Goal: Task Accomplishment & Management: Complete application form

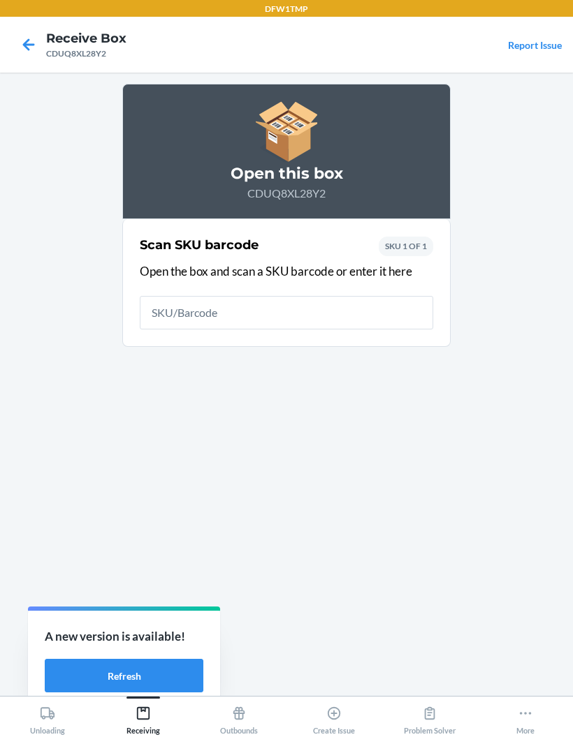
scroll to position [56, 0]
type input "8404117084"
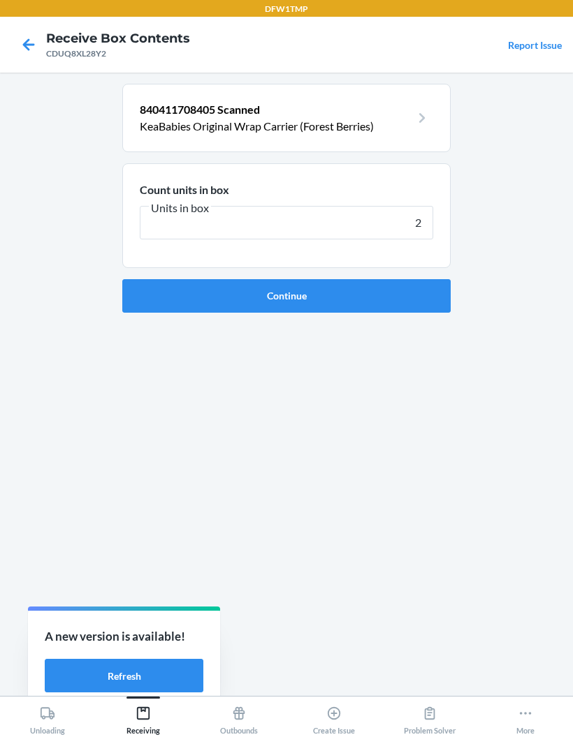
type input "24"
click at [427, 279] on button "Continue" at bounding box center [286, 296] width 328 height 34
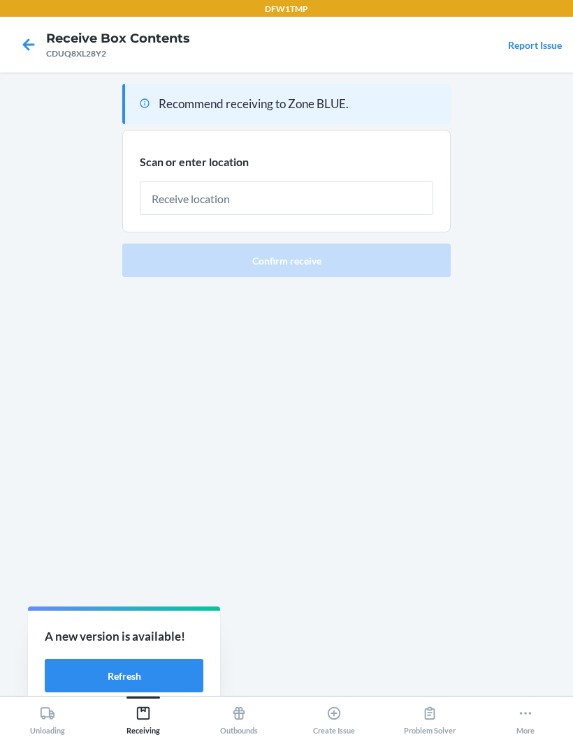
click at [398, 182] on input "text" at bounding box center [286, 199] width 293 height 34
click at [391, 182] on input "text" at bounding box center [286, 199] width 293 height 34
click at [390, 182] on input "text" at bounding box center [286, 199] width 293 height 34
click at [281, 182] on input "text" at bounding box center [286, 199] width 293 height 34
click at [275, 182] on input "text" at bounding box center [286, 199] width 293 height 34
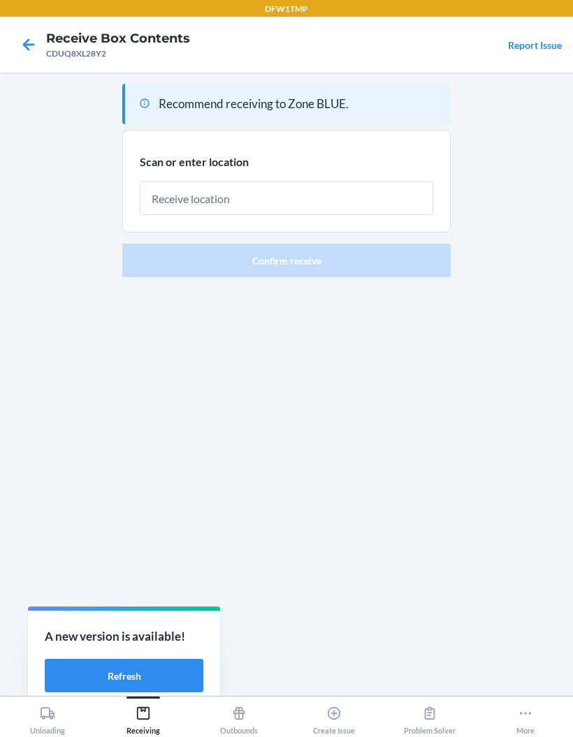
click at [267, 182] on input "text" at bounding box center [286, 199] width 293 height 34
click at [270, 182] on input "text" at bounding box center [286, 199] width 293 height 34
click at [283, 182] on input "text" at bounding box center [286, 199] width 293 height 34
click at [290, 182] on input "text" at bounding box center [286, 199] width 293 height 34
click at [289, 182] on input "text" at bounding box center [286, 199] width 293 height 34
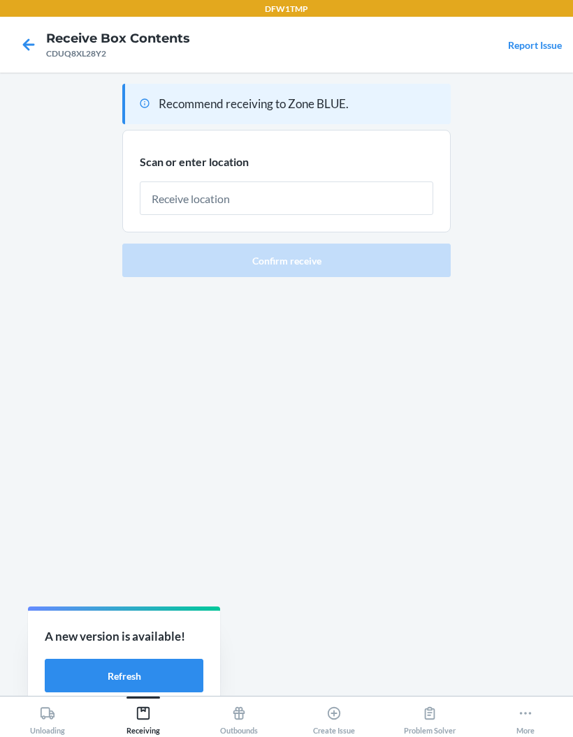
click at [318, 170] on div at bounding box center [286, 192] width 293 height 45
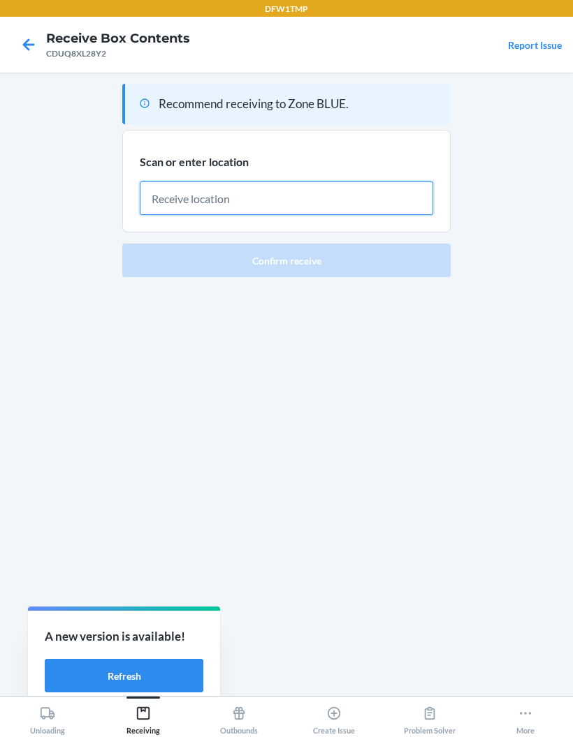
click at [292, 182] on input "text" at bounding box center [286, 199] width 293 height 34
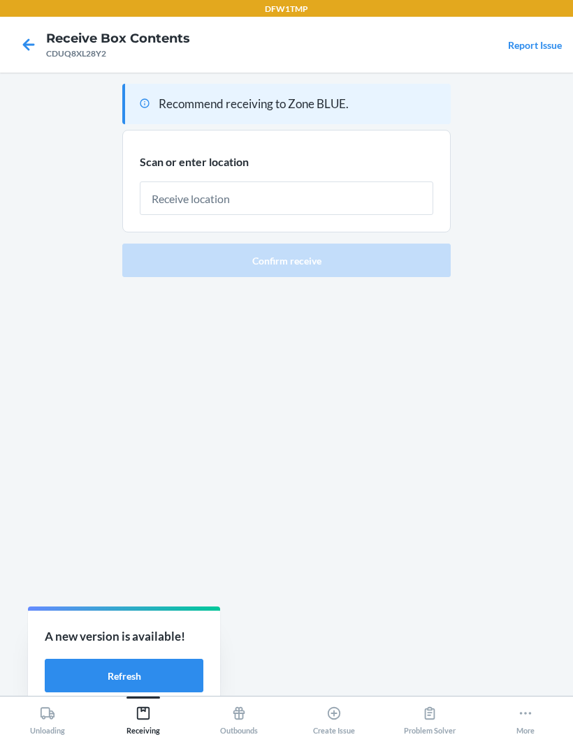
click at [297, 161] on section "Scan or enter location" at bounding box center [286, 181] width 328 height 103
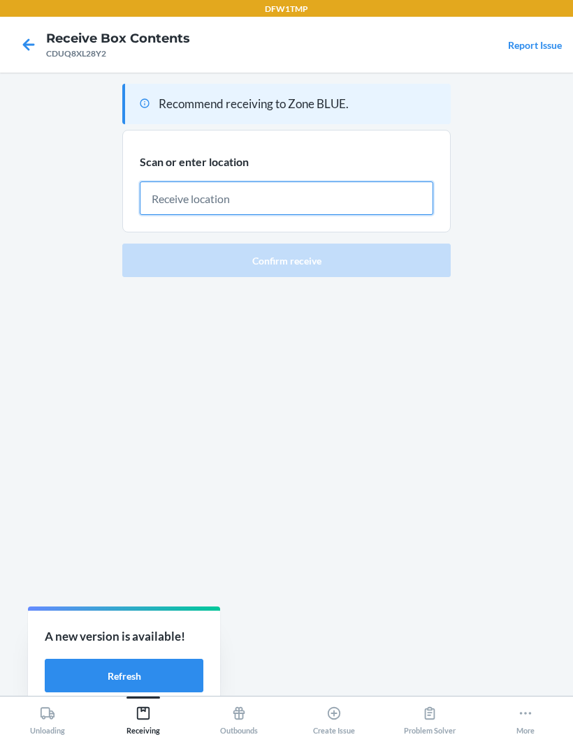
click at [266, 182] on input "text" at bounding box center [286, 199] width 293 height 34
type input "RECART20"
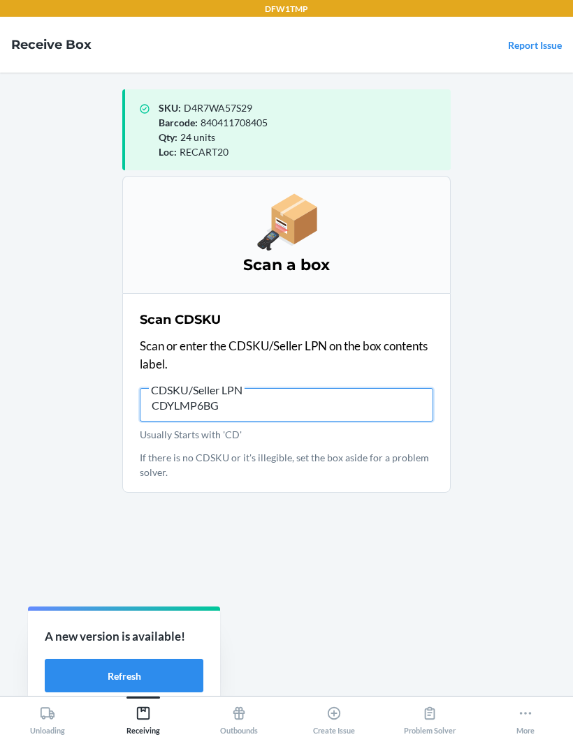
type input "CDYLMP6BG8"
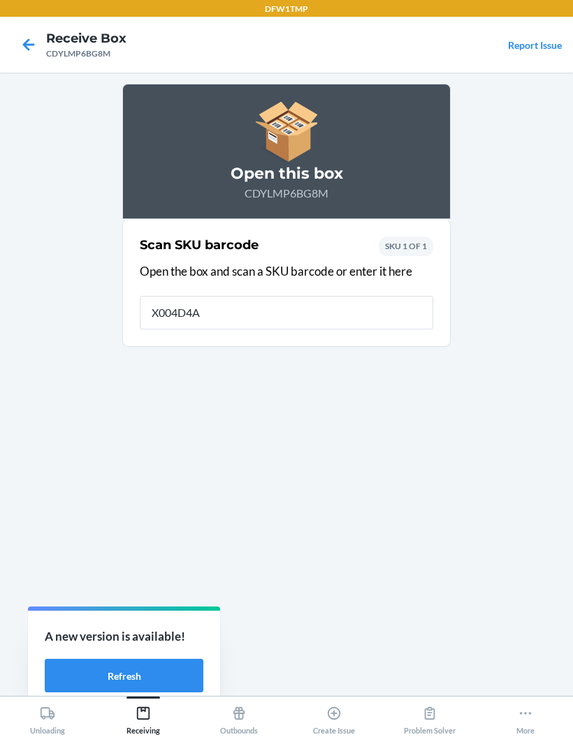
type input "X004D4AB"
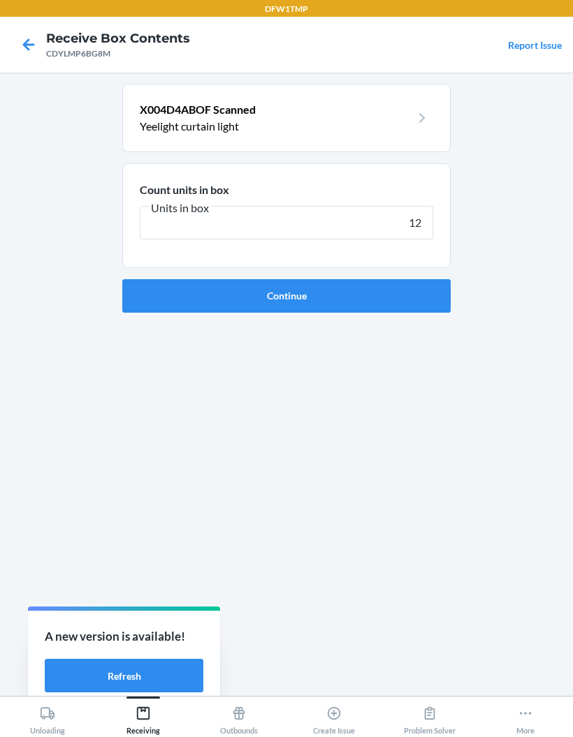
type input "12"
click at [156, 220] on form "Count units in box Units in box 12 Continue" at bounding box center [286, 237] width 328 height 149
click at [148, 279] on button "Continue" at bounding box center [286, 296] width 328 height 34
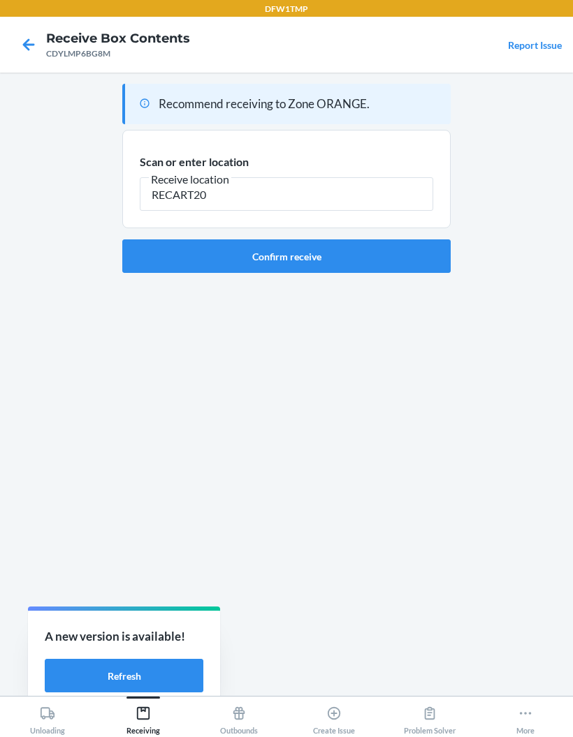
type input "RECART20"
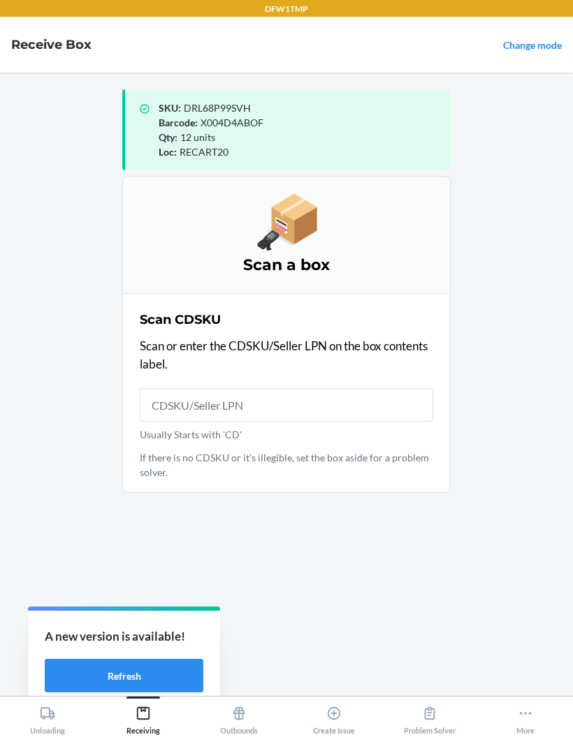
click at [170, 388] on input "Usually Starts with 'CD'" at bounding box center [286, 405] width 293 height 34
click at [179, 388] on input "Usually Starts with 'CD'" at bounding box center [286, 405] width 293 height 34
type input "CD7G4QLWKM"
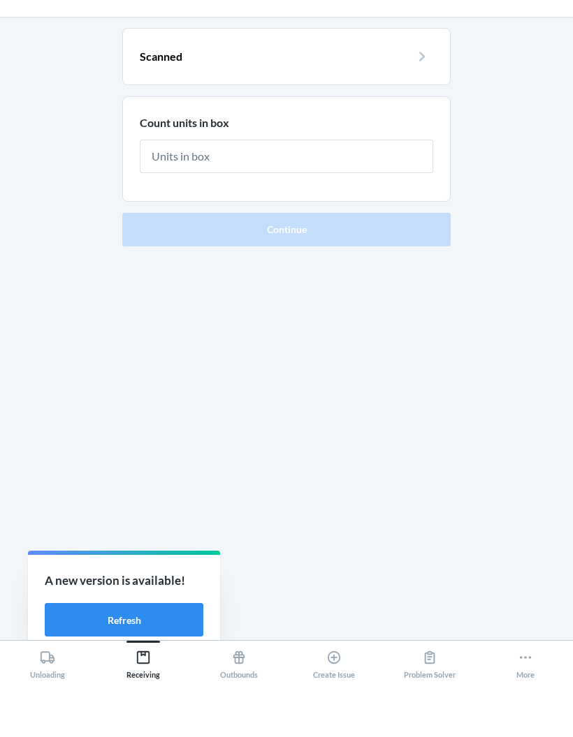
scroll to position [56, 0]
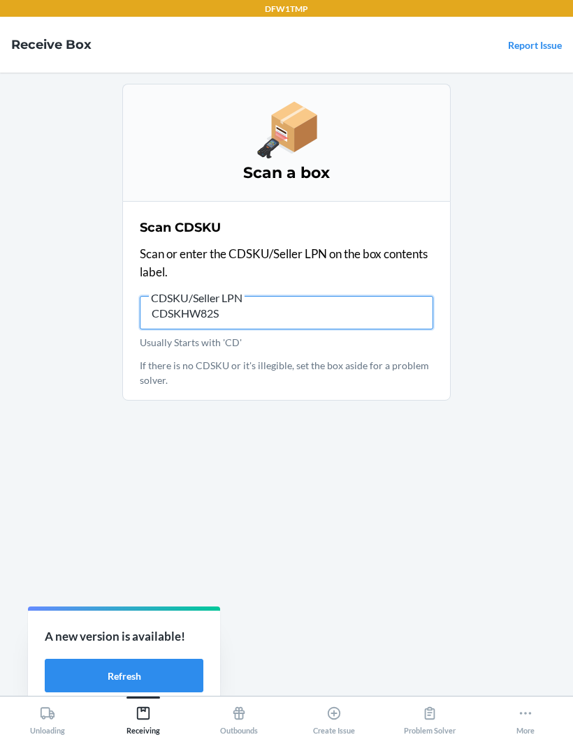
type input "CDSKHW82S9"
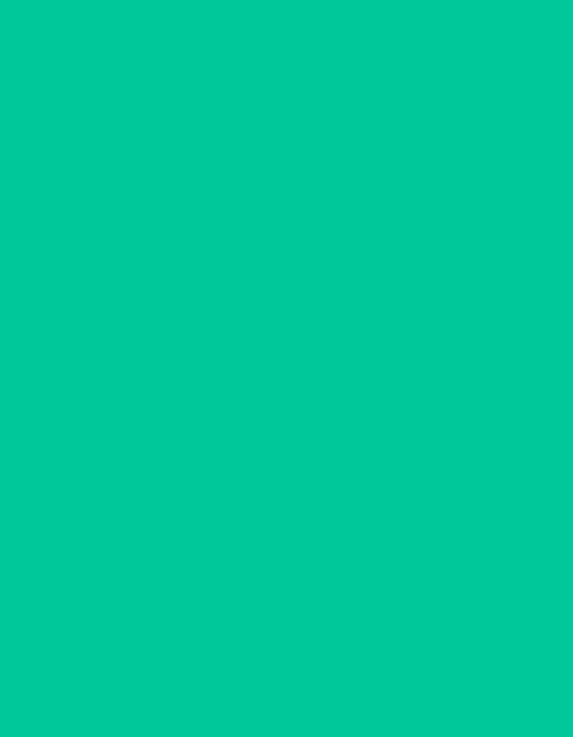
type input "DSKHW82S9H"
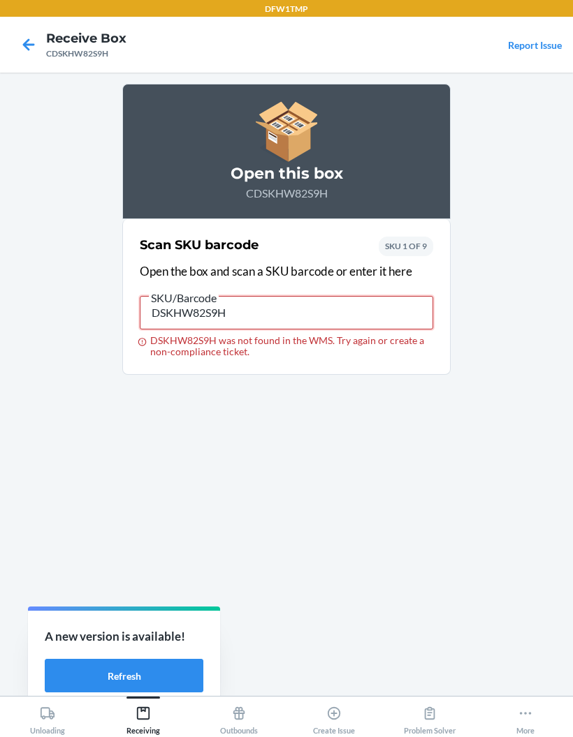
click at [231, 311] on input "DSKHW82S9H" at bounding box center [286, 313] width 293 height 34
click at [202, 311] on input "DSKHW82S9H" at bounding box center [286, 313] width 293 height 34
click at [201, 311] on input "DSKHW82S9H" at bounding box center [286, 313] width 293 height 34
type input "197824041651"
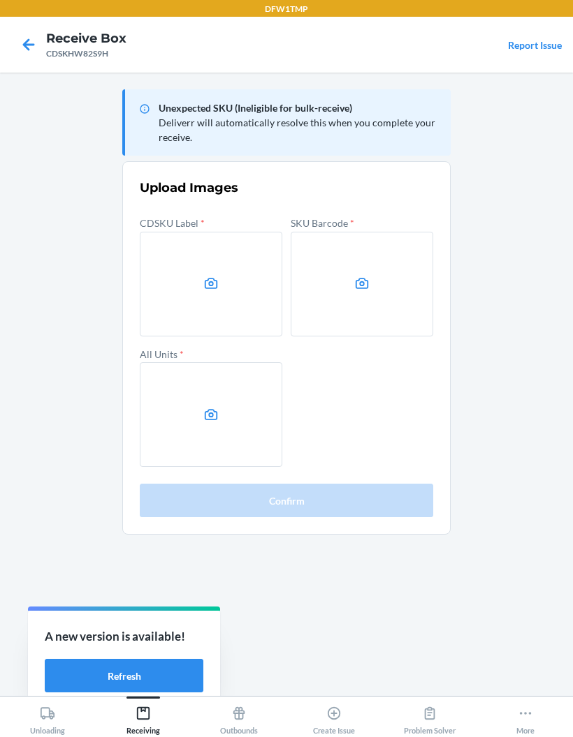
click at [196, 288] on label at bounding box center [211, 284] width 142 height 105
click at [0, 0] on input "file" at bounding box center [0, 0] width 0 height 0
click at [25, 41] on icon at bounding box center [29, 45] width 24 height 24
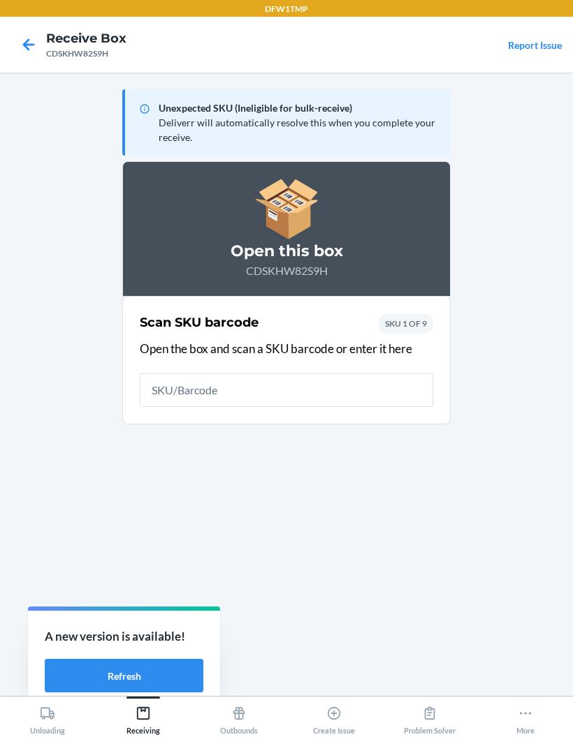
click at [174, 385] on input "text" at bounding box center [286, 391] width 293 height 34
click at [177, 397] on input "text" at bounding box center [286, 391] width 293 height 34
click at [165, 385] on input "text" at bounding box center [286, 391] width 293 height 34
click at [169, 393] on input "text" at bounding box center [286, 391] width 293 height 34
click at [168, 377] on input "text" at bounding box center [286, 391] width 293 height 34
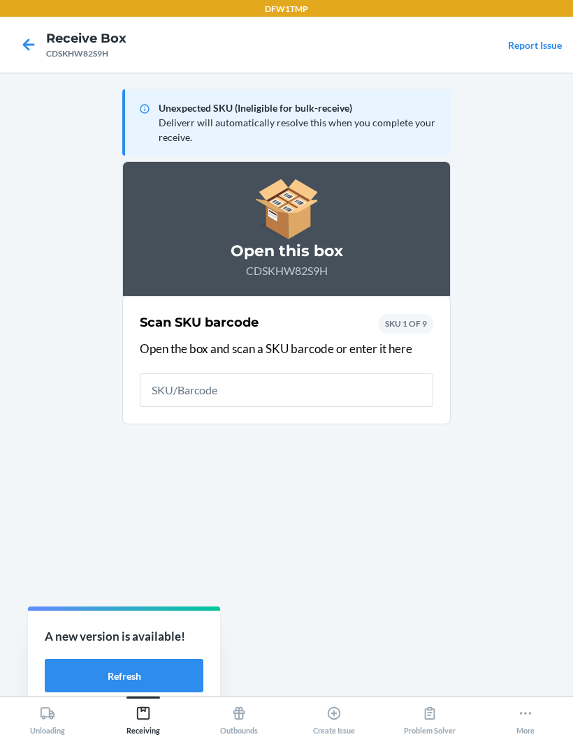
click at [166, 380] on input "text" at bounding box center [286, 391] width 293 height 34
click at [166, 379] on input "text" at bounding box center [286, 391] width 293 height 34
click at [167, 377] on input "text" at bounding box center [286, 391] width 293 height 34
click at [175, 388] on input "text" at bounding box center [286, 391] width 293 height 34
type input "197824041668"
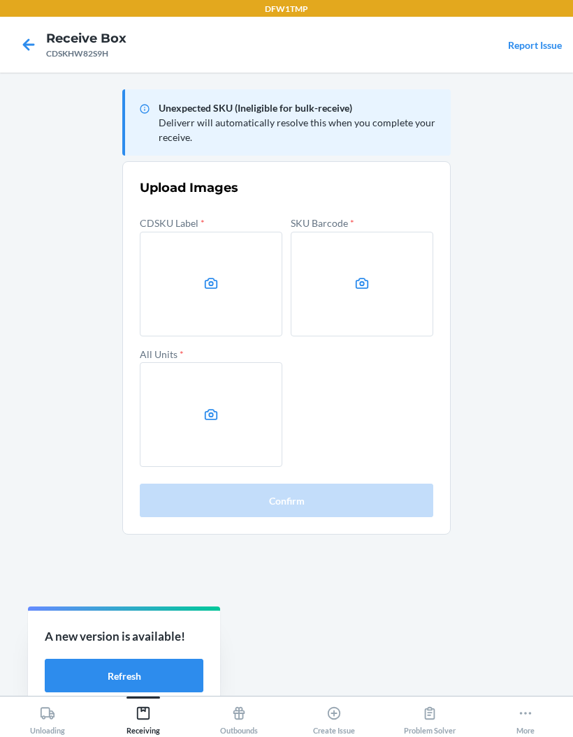
click at [210, 277] on icon at bounding box center [211, 284] width 16 height 16
click at [0, 0] on input "file" at bounding box center [0, 0] width 0 height 0
click at [380, 288] on label at bounding box center [362, 284] width 142 height 105
click at [0, 0] on input "file" at bounding box center [0, 0] width 0 height 0
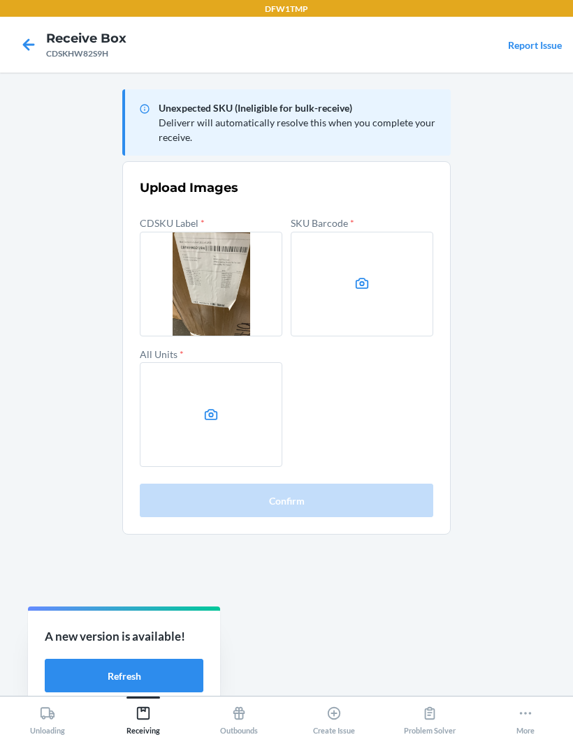
click at [193, 439] on label at bounding box center [211, 414] width 142 height 105
click at [0, 0] on input "file" at bounding box center [0, 0] width 0 height 0
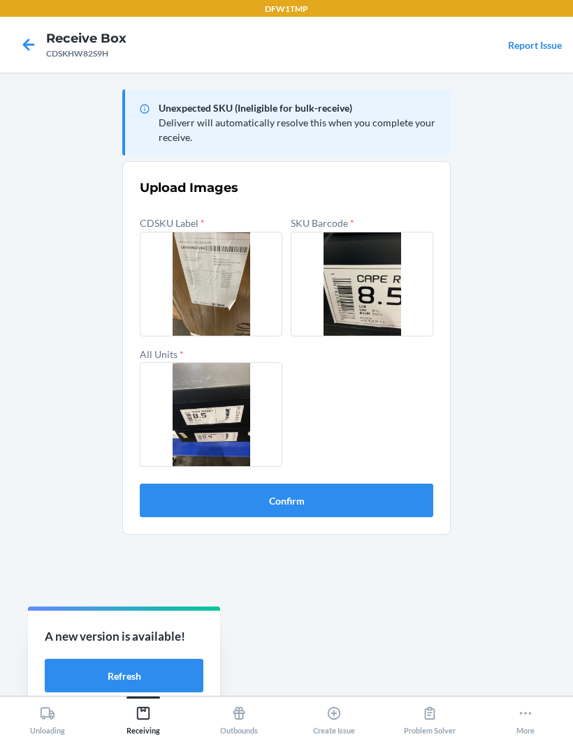
click at [170, 512] on button "Confirm" at bounding box center [286, 501] width 293 height 34
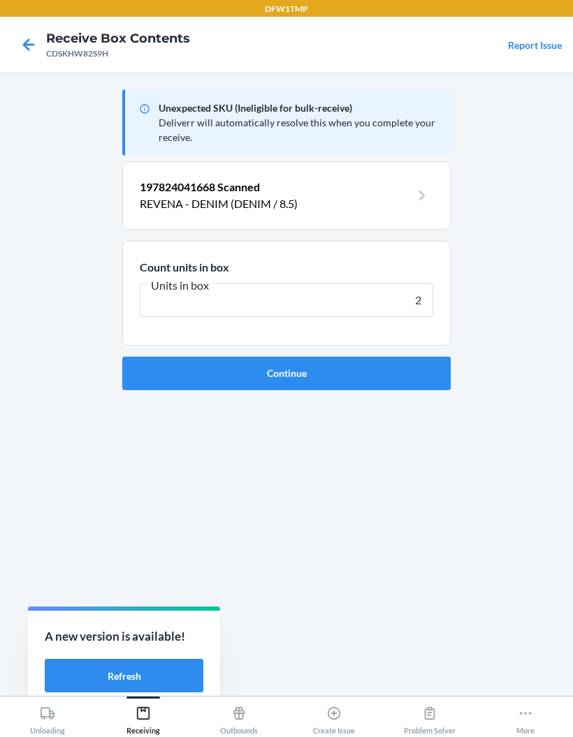
type input "2"
click at [163, 370] on button "Continue" at bounding box center [286, 374] width 328 height 34
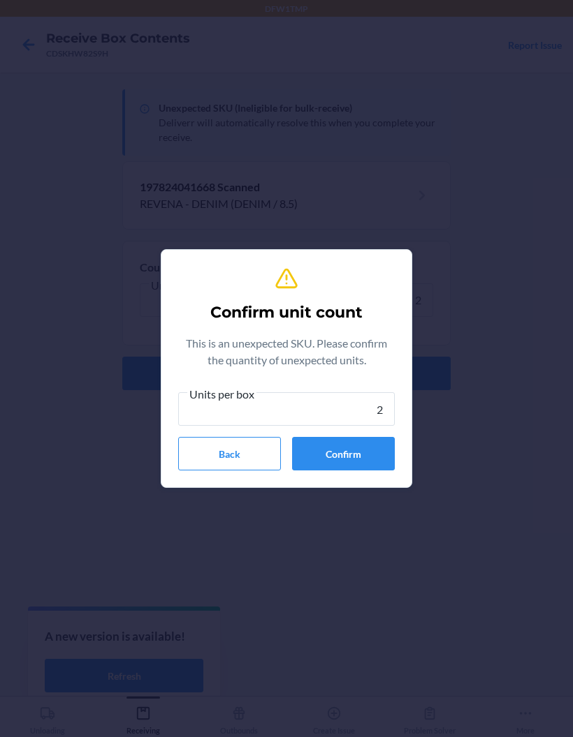
type input "2"
click at [327, 452] on button "Confirm" at bounding box center [343, 454] width 103 height 34
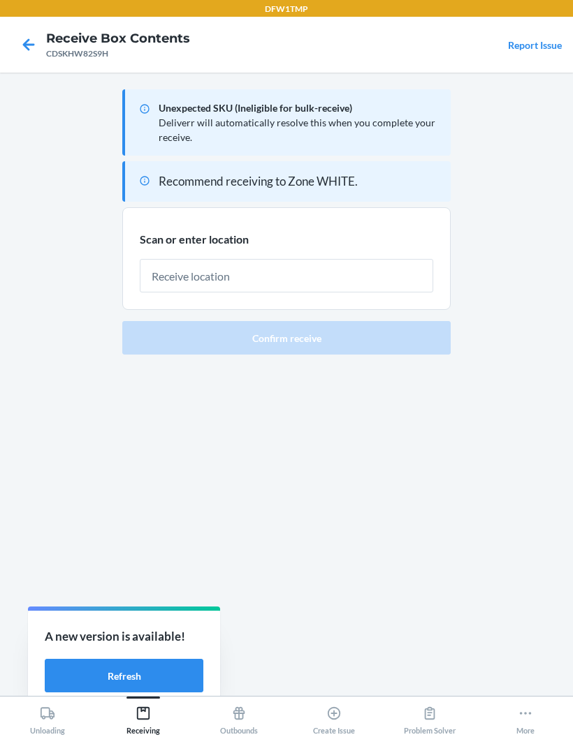
click at [397, 284] on input "text" at bounding box center [286, 276] width 293 height 34
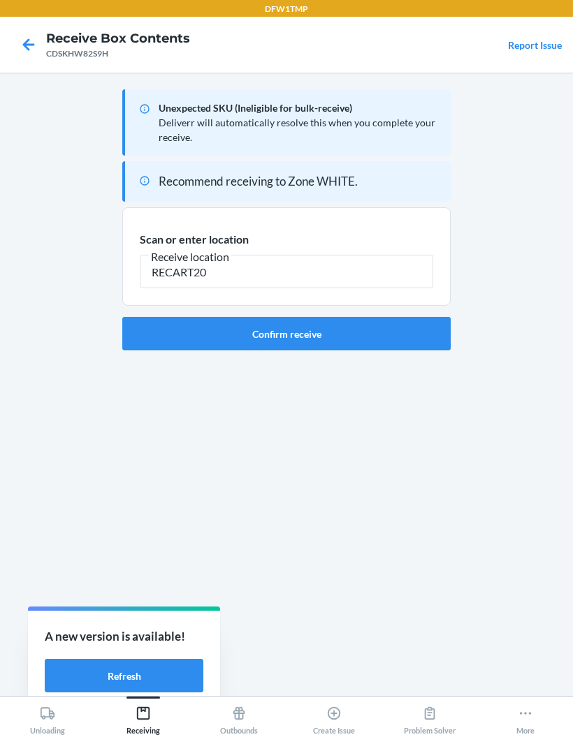
type input "RECART20"
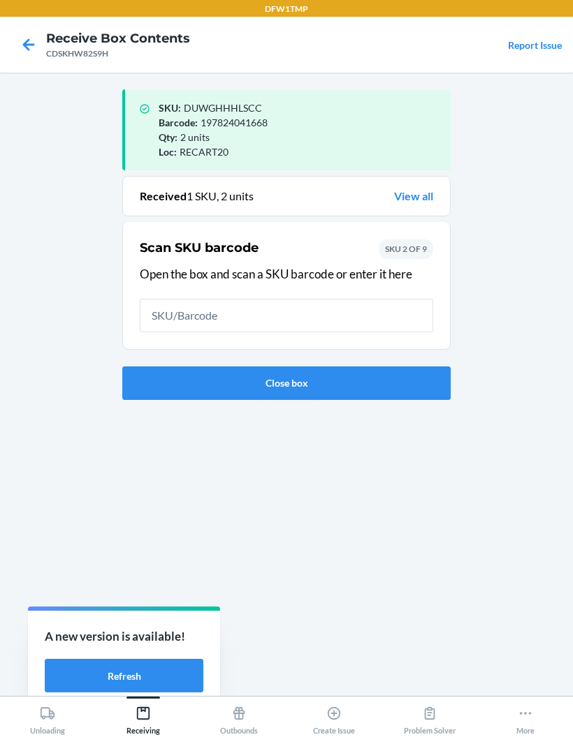
click at [318, 323] on input "text" at bounding box center [286, 316] width 293 height 34
type input "197824041675"
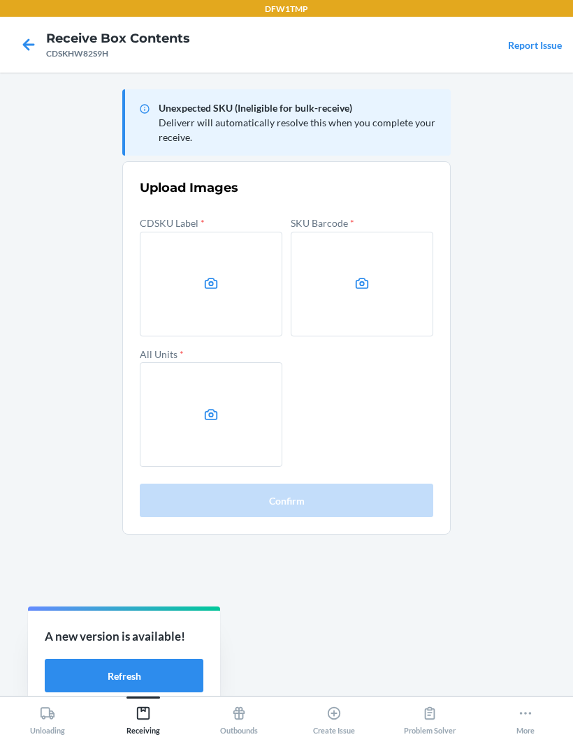
click at [187, 307] on label at bounding box center [211, 284] width 142 height 105
click at [0, 0] on input "file" at bounding box center [0, 0] width 0 height 0
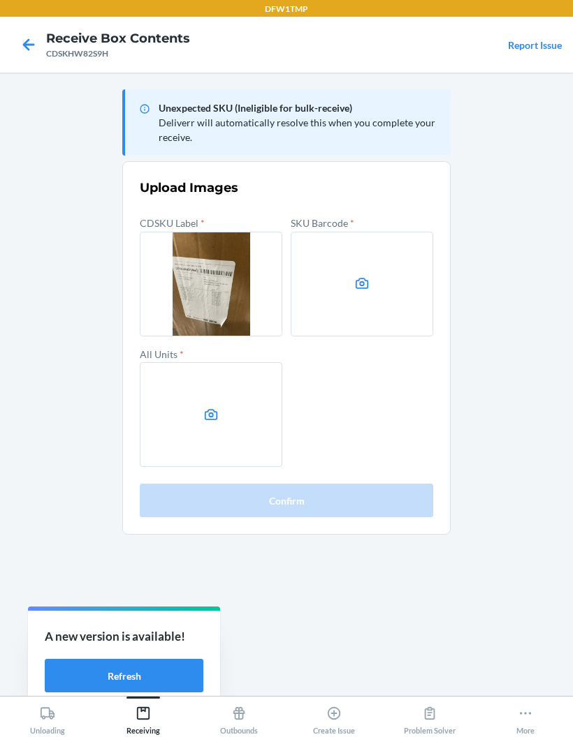
click at [384, 304] on label at bounding box center [362, 284] width 142 height 105
click at [0, 0] on input "file" at bounding box center [0, 0] width 0 height 0
click at [201, 405] on label at bounding box center [211, 414] width 142 height 105
click at [0, 0] on input "file" at bounding box center [0, 0] width 0 height 0
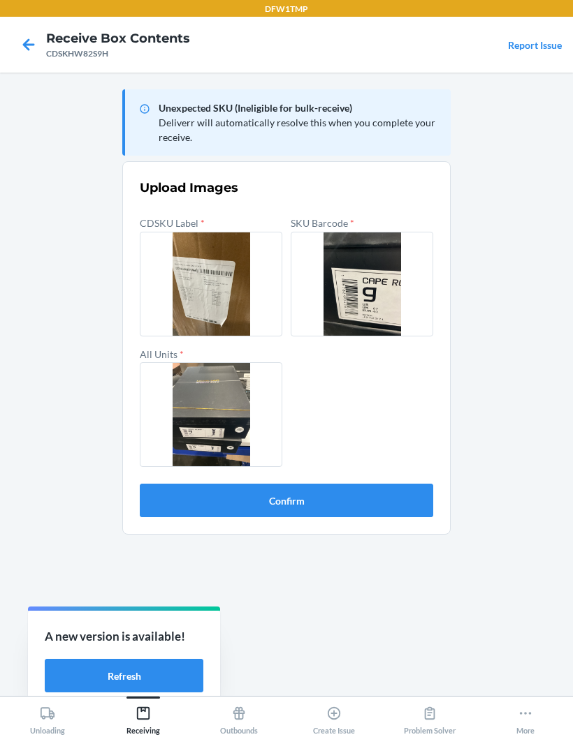
click at [178, 494] on button "Confirm" at bounding box center [286, 501] width 293 height 34
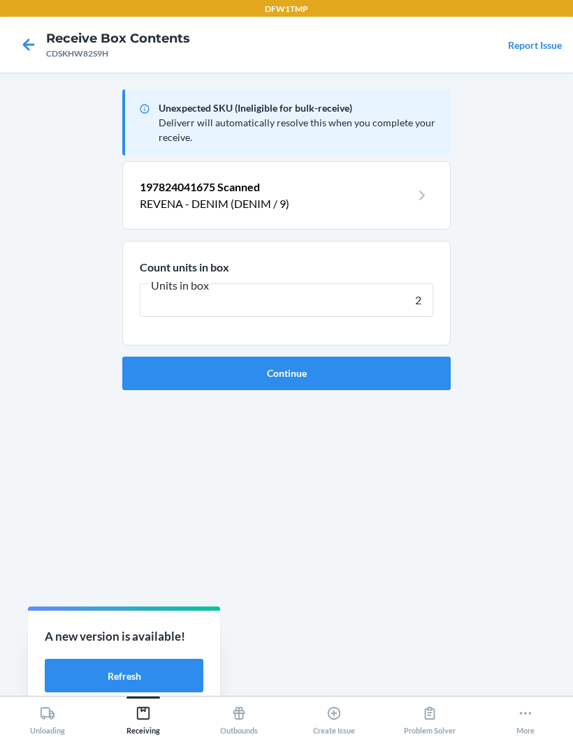
type input "2"
click at [138, 374] on button "Continue" at bounding box center [286, 374] width 328 height 34
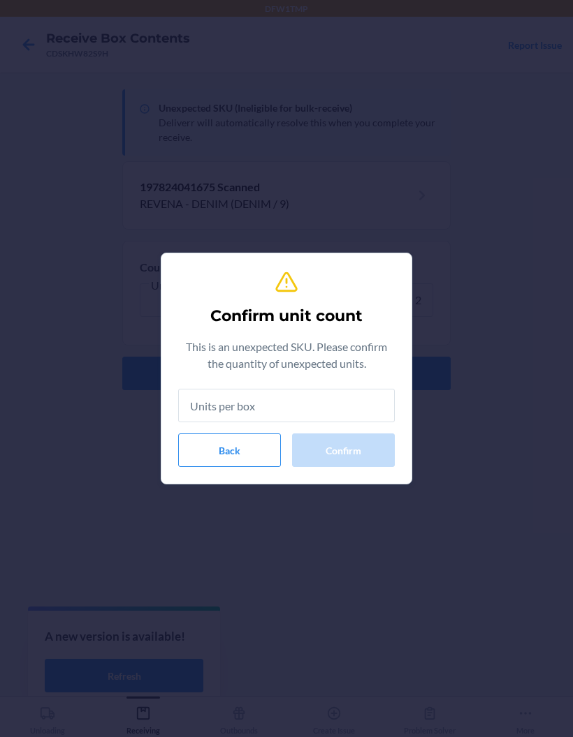
type input "2"
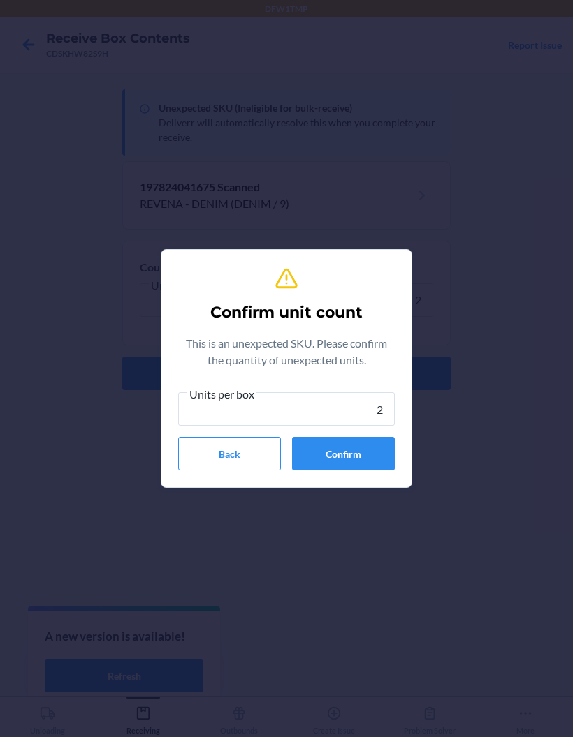
click at [326, 450] on button "Confirm" at bounding box center [343, 454] width 103 height 34
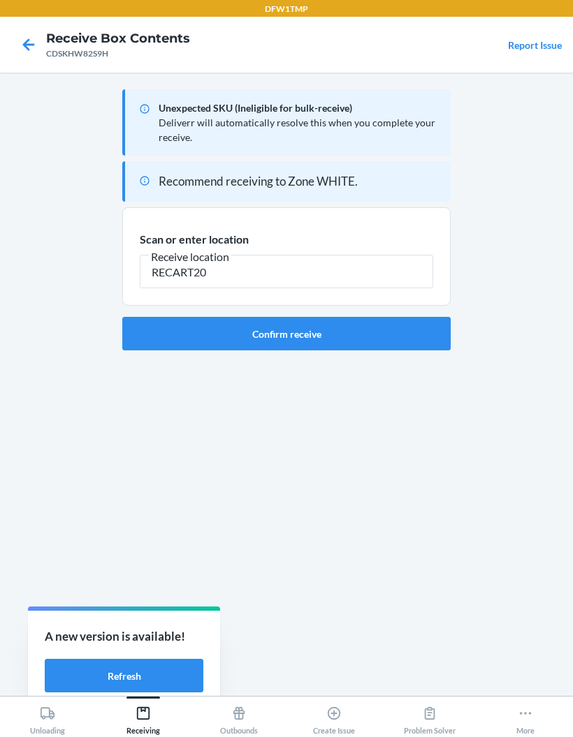
type input "RECART20"
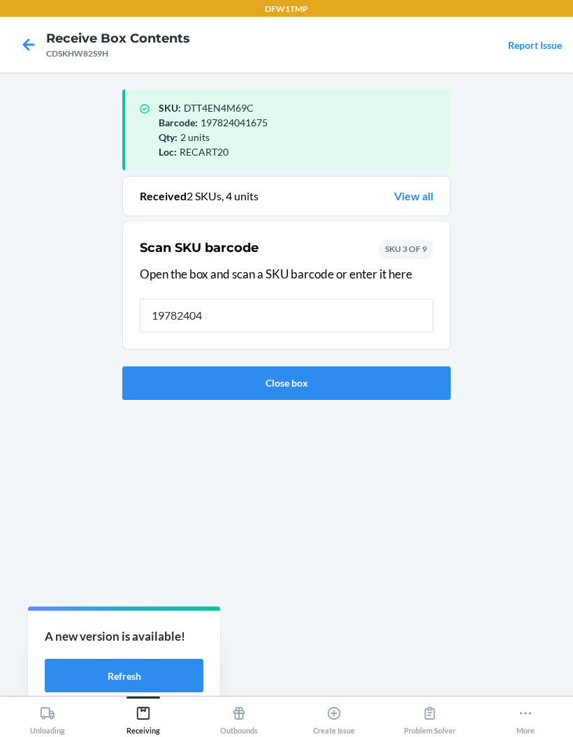
type input "197824041"
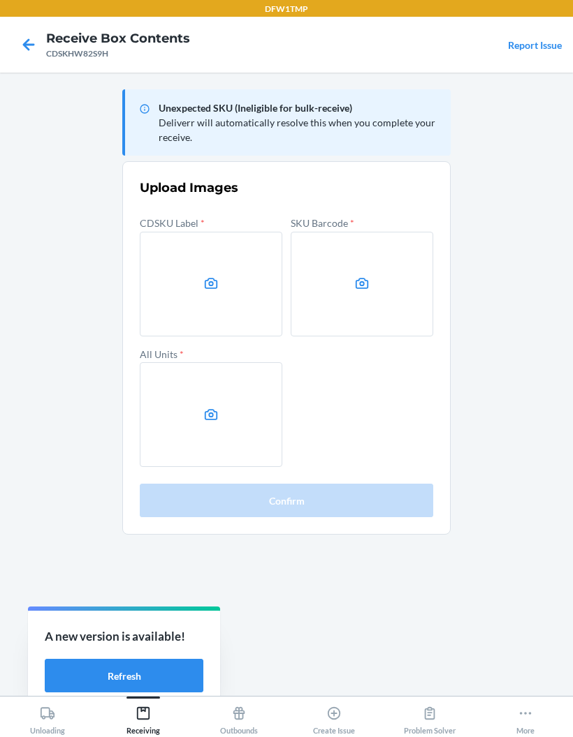
click at [226, 277] on label at bounding box center [211, 284] width 142 height 105
click at [0, 0] on input "file" at bounding box center [0, 0] width 0 height 0
click at [215, 305] on label at bounding box center [211, 284] width 142 height 105
click at [0, 0] on input "file" at bounding box center [0, 0] width 0 height 0
click at [377, 259] on label at bounding box center [362, 284] width 142 height 105
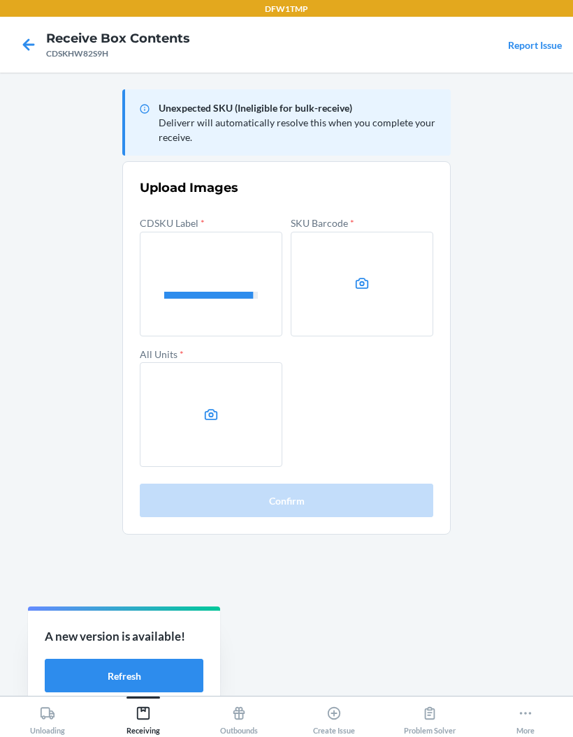
click at [0, 0] on input "file" at bounding box center [0, 0] width 0 height 0
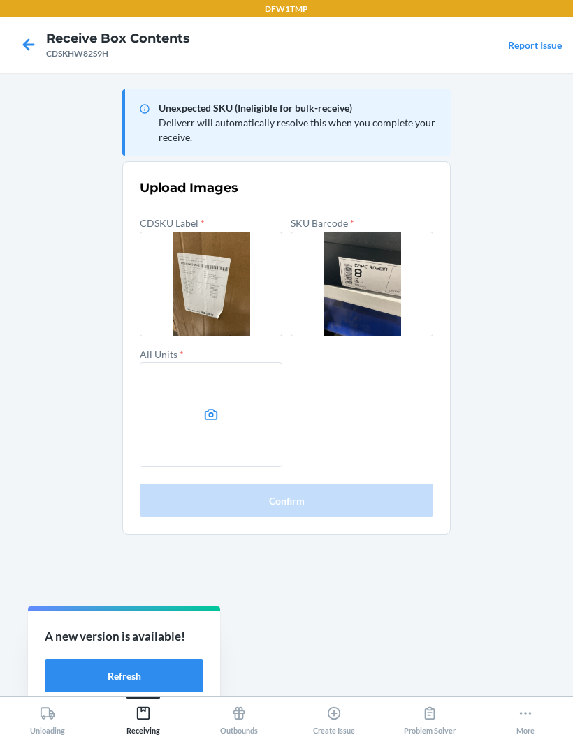
click at [193, 406] on label at bounding box center [211, 414] width 142 height 105
click at [0, 0] on input "file" at bounding box center [0, 0] width 0 height 0
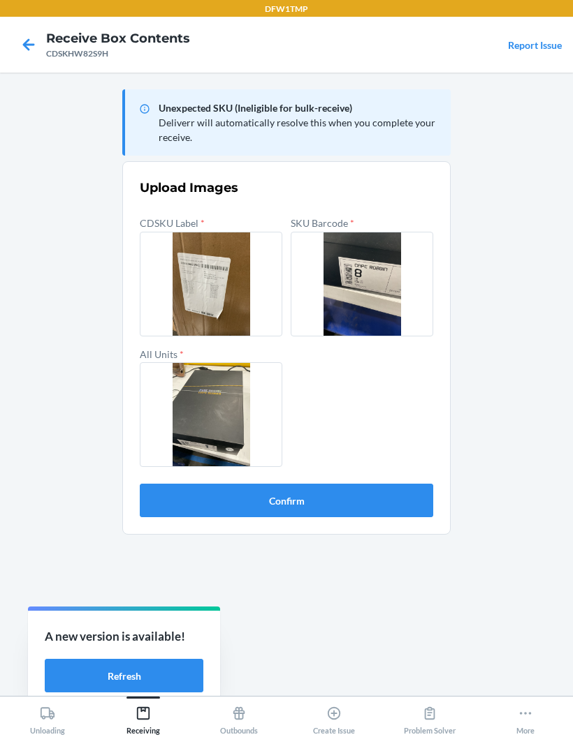
click at [173, 500] on button "Confirm" at bounding box center [286, 501] width 293 height 34
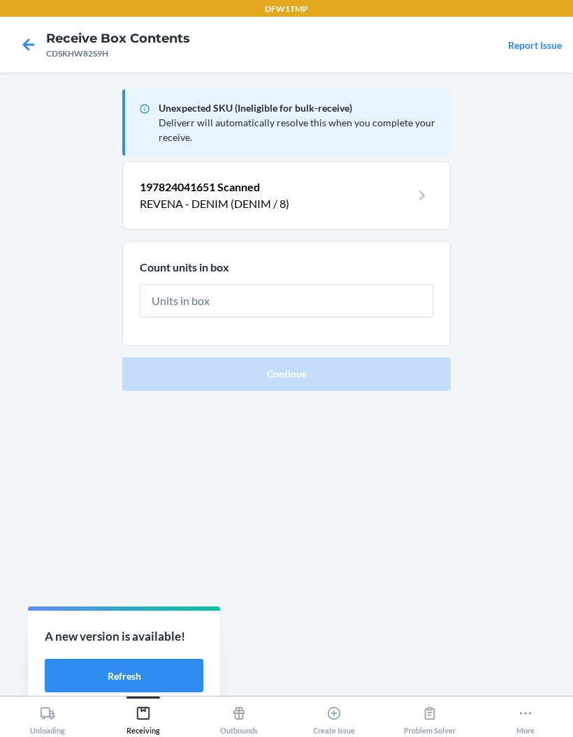
click at [159, 307] on input "text" at bounding box center [286, 301] width 293 height 34
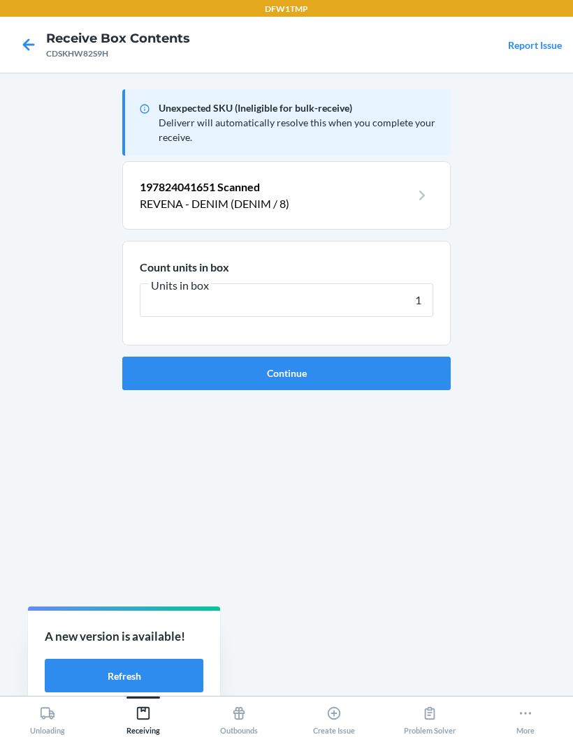
type input "1"
click at [166, 369] on button "Continue" at bounding box center [286, 374] width 328 height 34
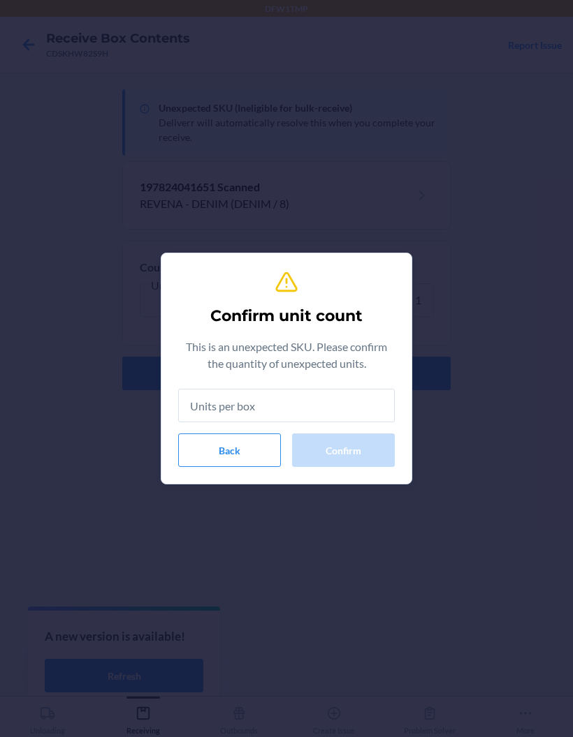
type input "1"
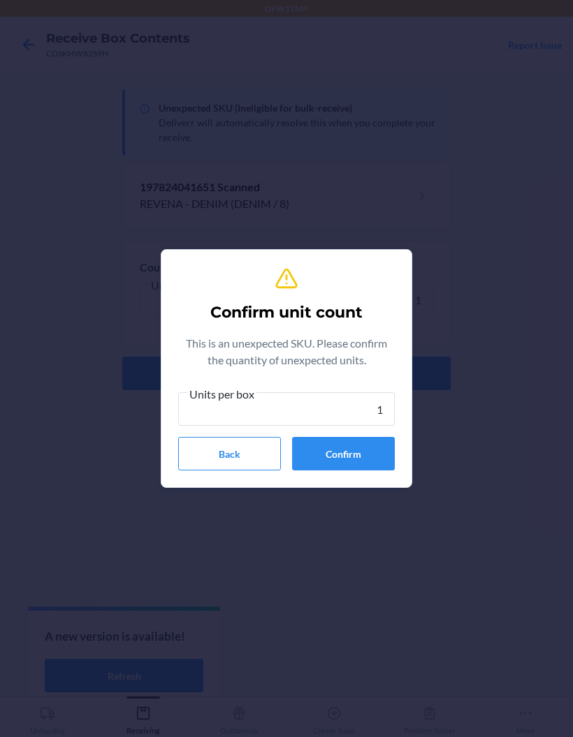
click at [318, 454] on button "Confirm" at bounding box center [343, 454] width 103 height 34
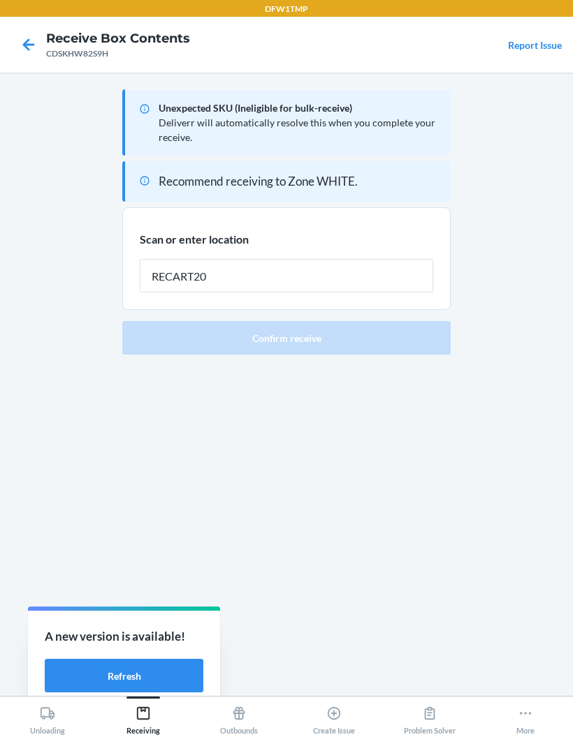
type input "RECART20"
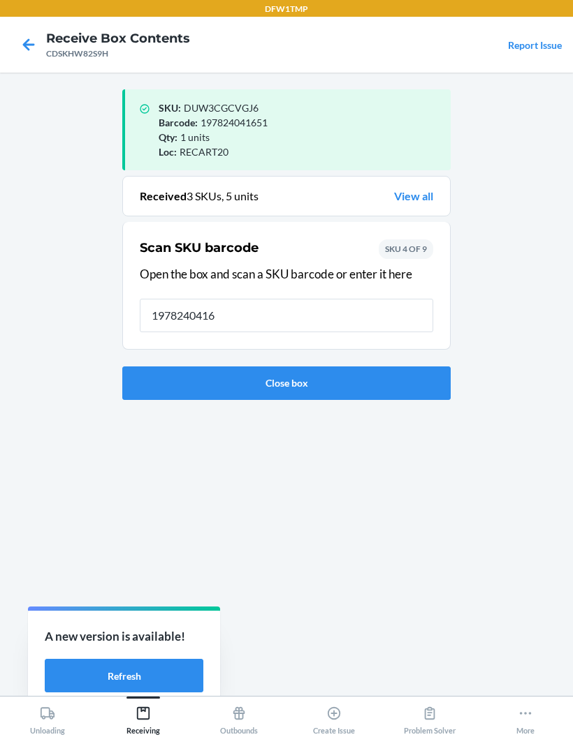
type input "19782404169"
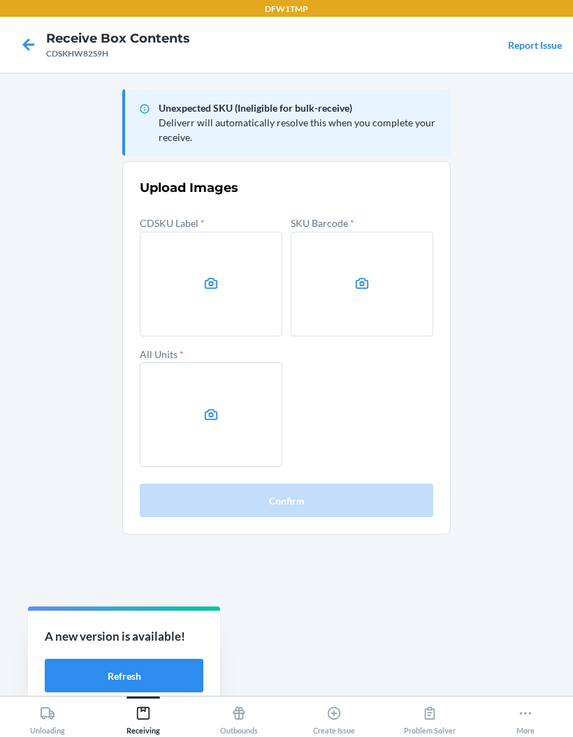
click at [223, 279] on label at bounding box center [211, 284] width 142 height 105
click at [0, 0] on input "file" at bounding box center [0, 0] width 0 height 0
click at [223, 279] on label at bounding box center [211, 284] width 142 height 105
click at [0, 0] on input "file" at bounding box center [0, 0] width 0 height 0
click at [374, 290] on label at bounding box center [362, 284] width 142 height 105
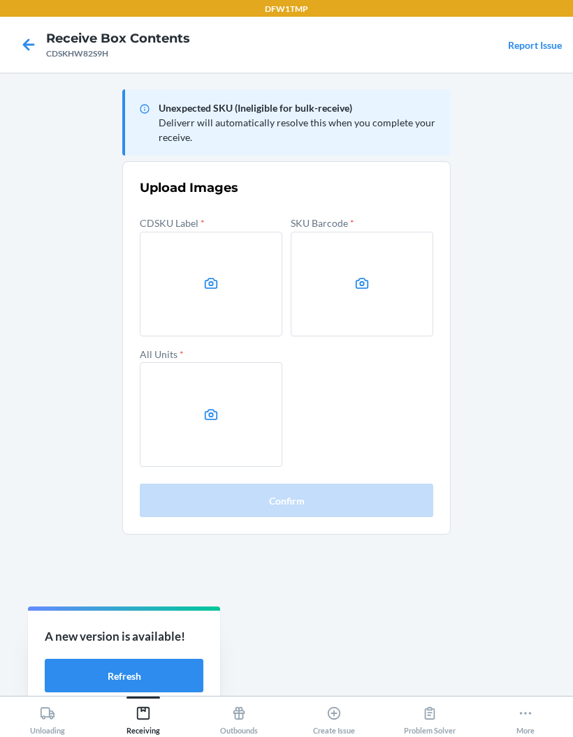
click at [0, 0] on input "file" at bounding box center [0, 0] width 0 height 0
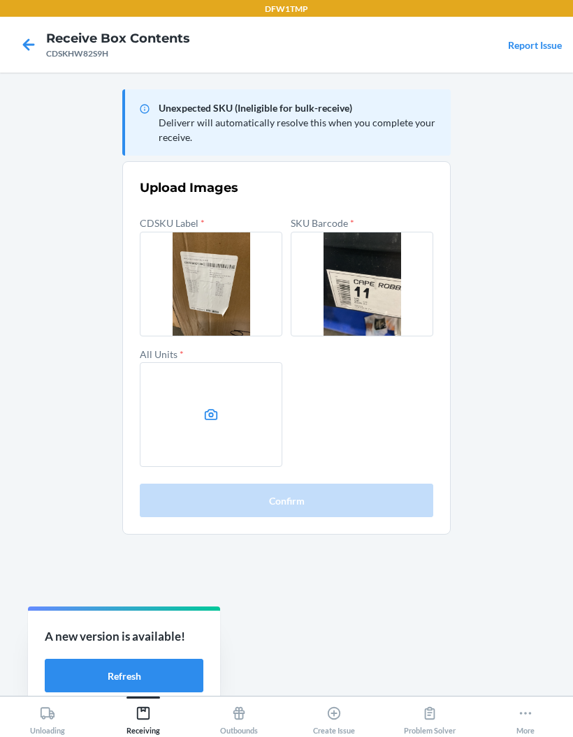
click at [206, 419] on icon at bounding box center [211, 414] width 13 height 11
click at [0, 0] on input "file" at bounding box center [0, 0] width 0 height 0
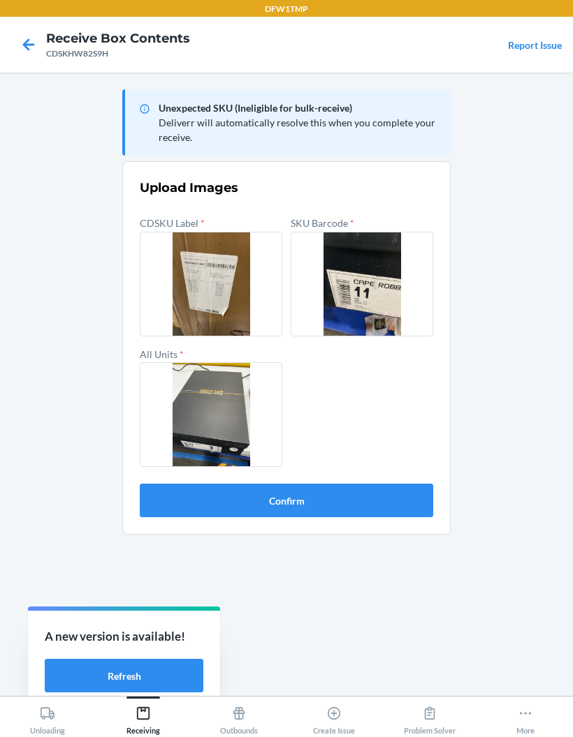
click at [404, 515] on button "Confirm" at bounding box center [286, 501] width 293 height 34
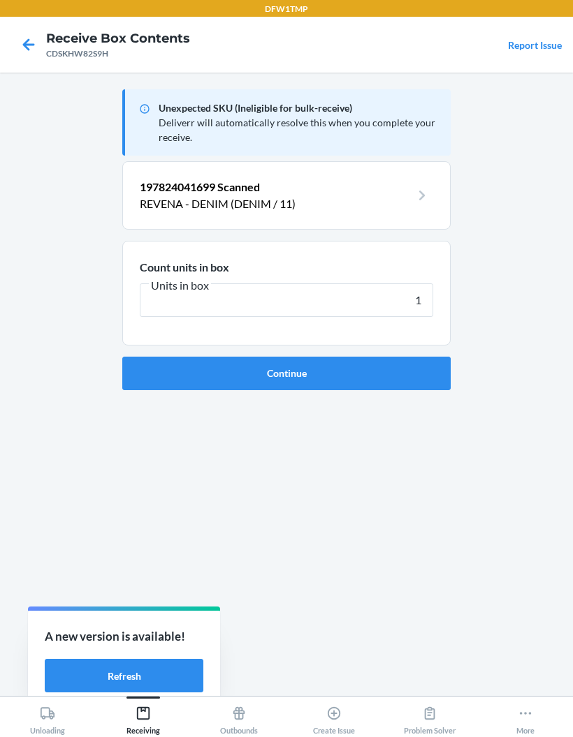
type input "1"
click at [406, 375] on button "Continue" at bounding box center [286, 374] width 328 height 34
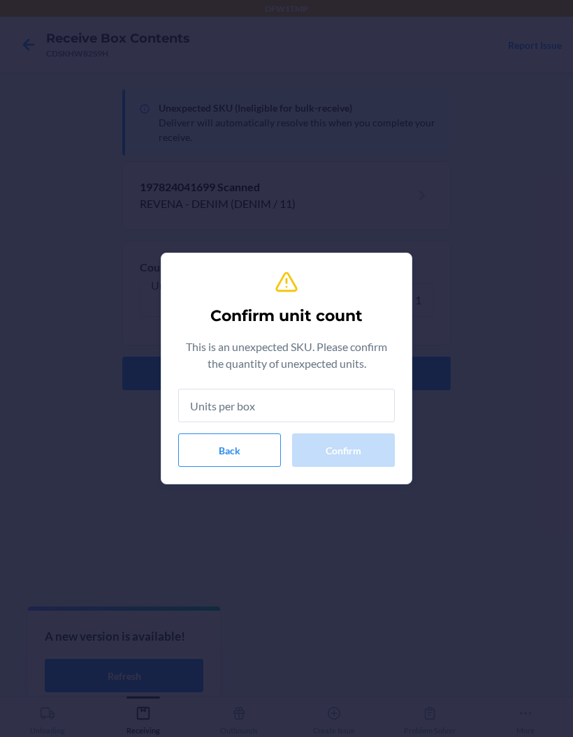
type input "1"
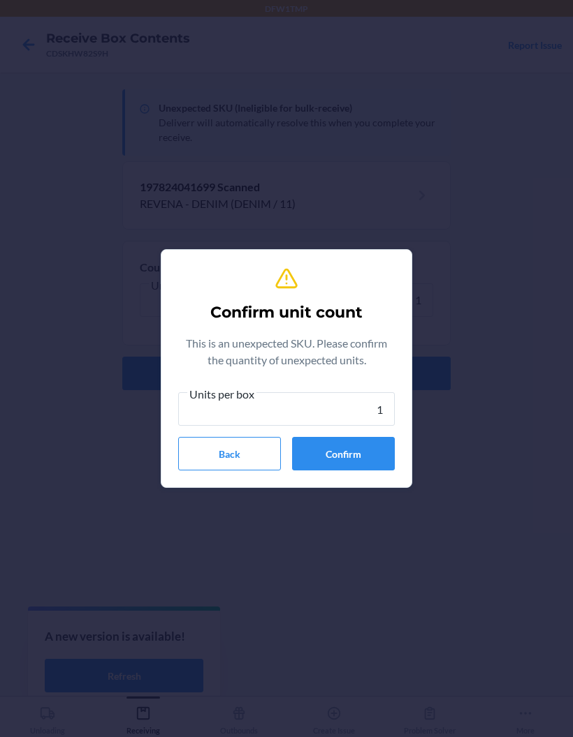
click at [367, 450] on button "Confirm" at bounding box center [343, 454] width 103 height 34
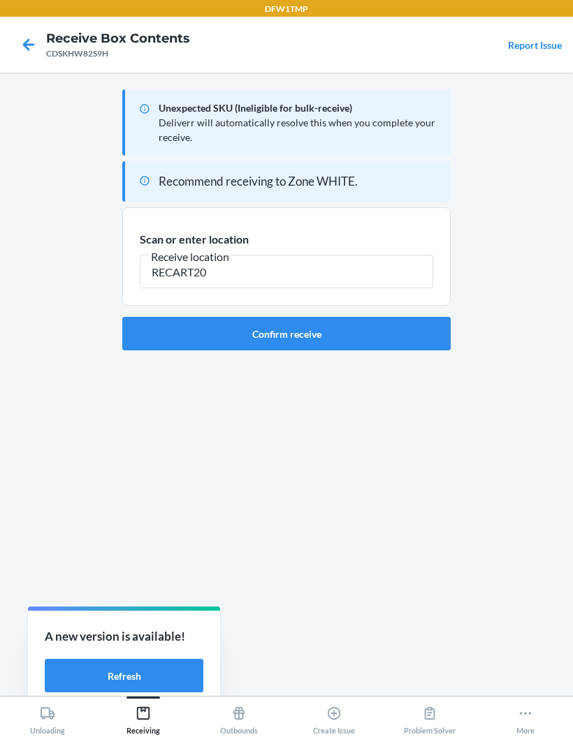
type input "RECART20"
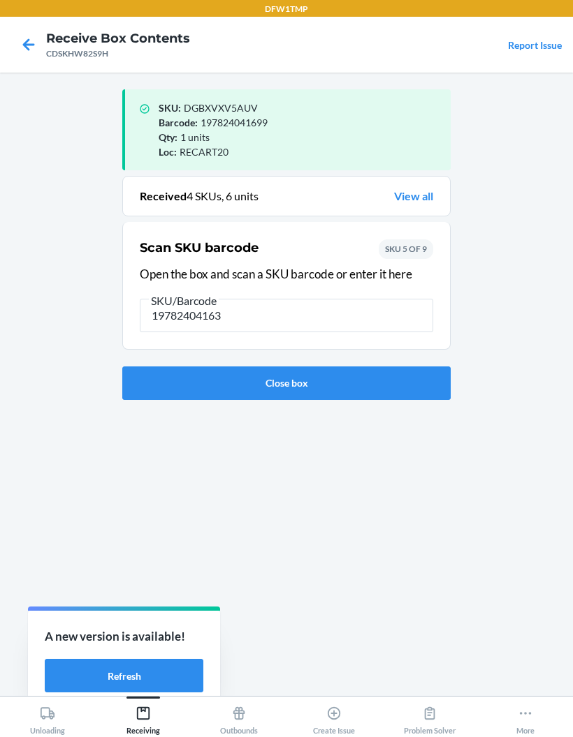
type input "197824041637"
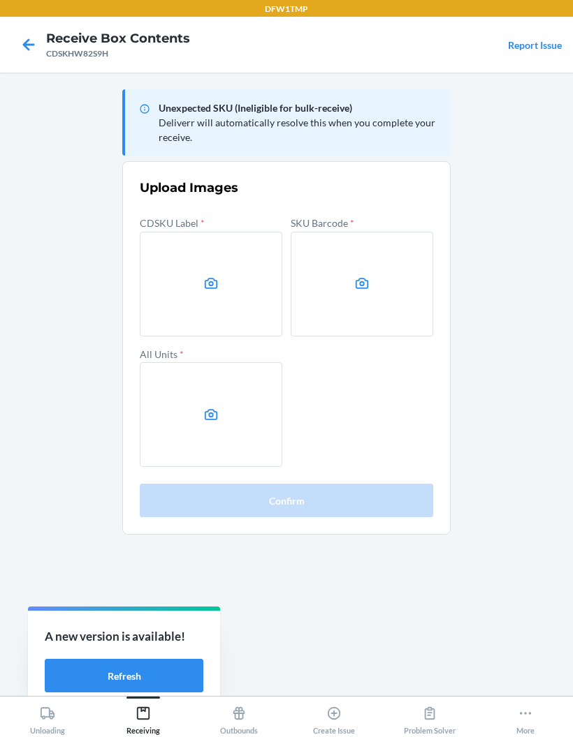
click at [172, 301] on label at bounding box center [211, 284] width 142 height 105
click at [0, 0] on input "file" at bounding box center [0, 0] width 0 height 0
click at [361, 256] on label at bounding box center [362, 284] width 142 height 105
click at [0, 0] on input "file" at bounding box center [0, 0] width 0 height 0
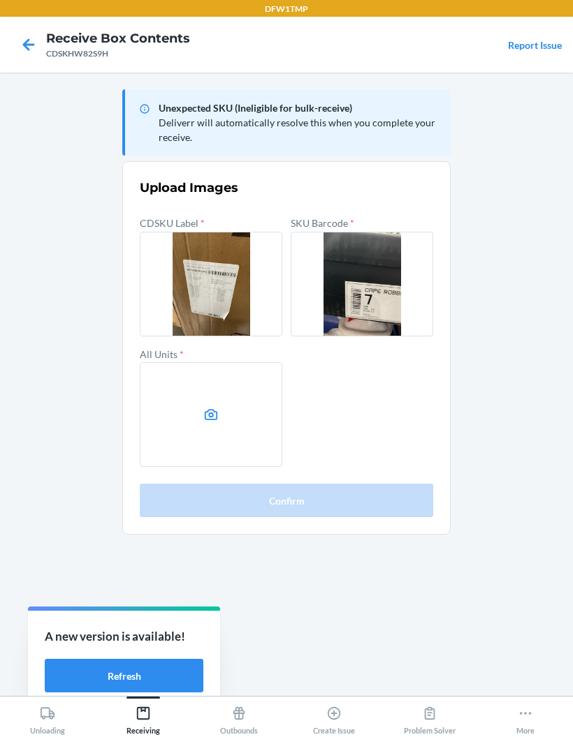
click at [196, 406] on label at bounding box center [211, 414] width 142 height 105
click at [0, 0] on input "file" at bounding box center [0, 0] width 0 height 0
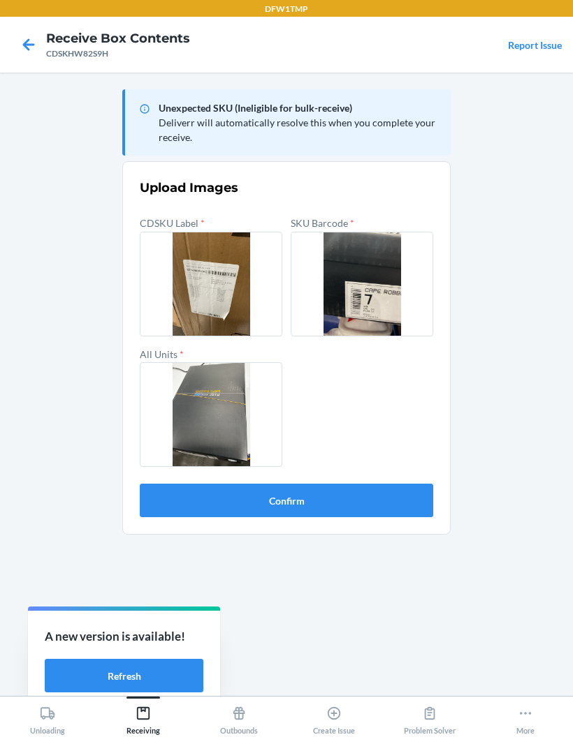
click at [186, 502] on button "Confirm" at bounding box center [286, 501] width 293 height 34
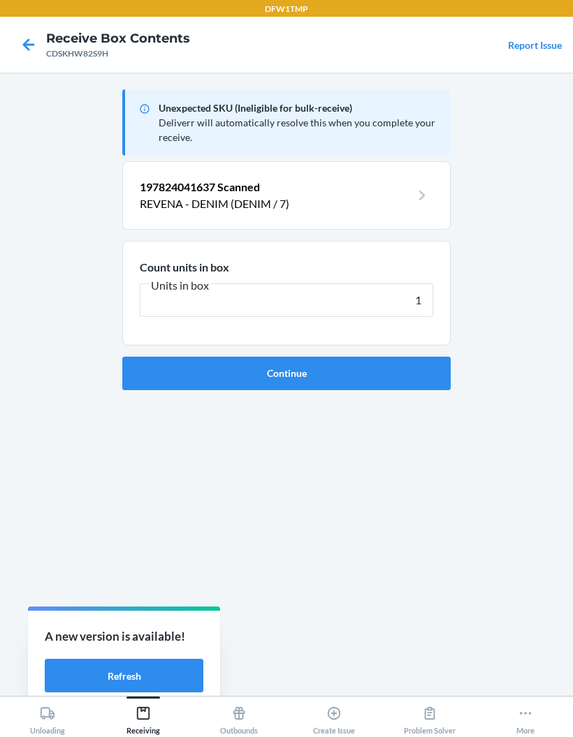
type input "1"
click at [197, 386] on button "Continue" at bounding box center [286, 374] width 328 height 34
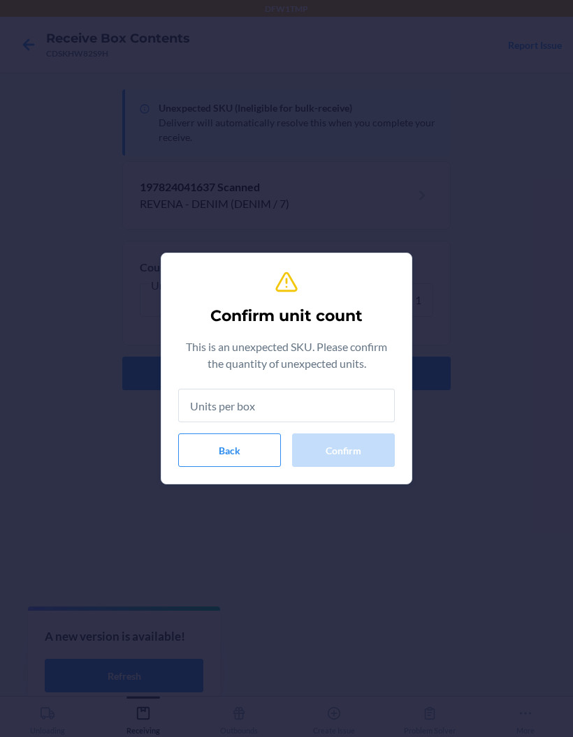
type input "1"
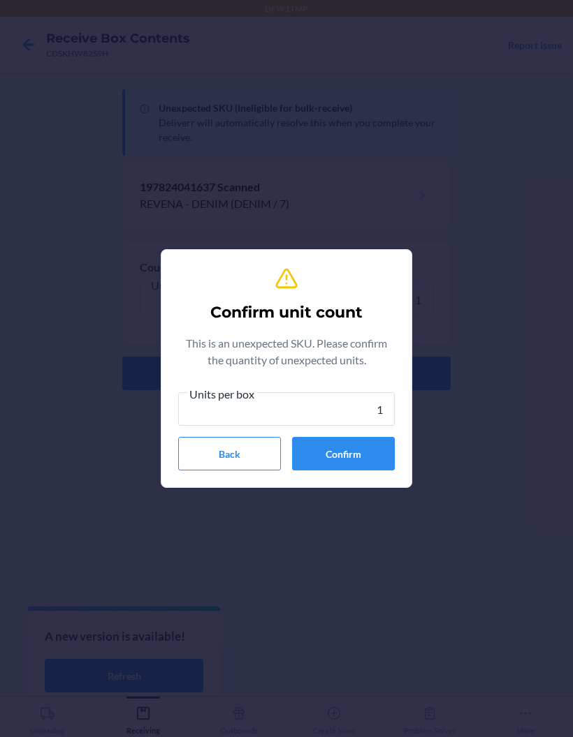
click at [326, 455] on button "Confirm" at bounding box center [343, 454] width 103 height 34
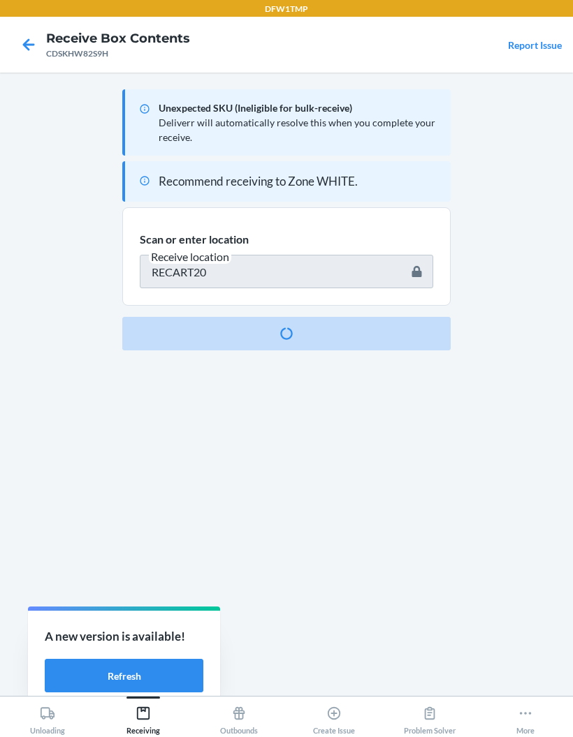
type input "197824041620"
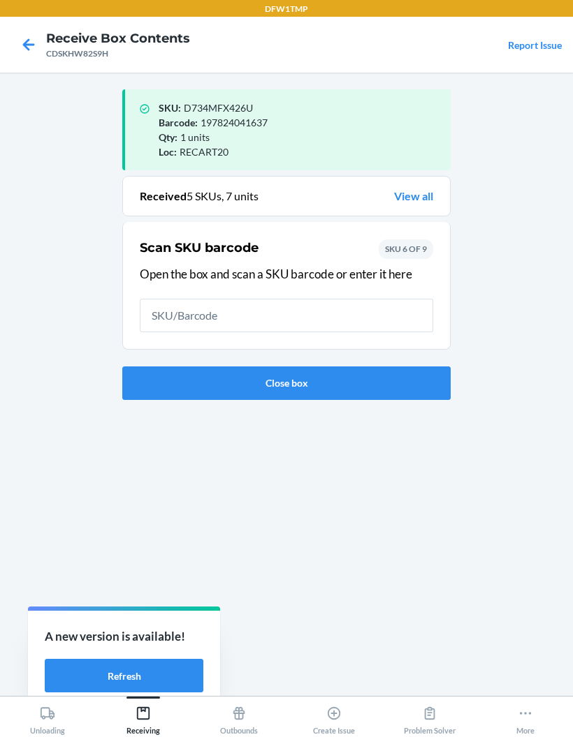
click at [173, 316] on input "text" at bounding box center [286, 316] width 293 height 34
click at [175, 316] on input "text" at bounding box center [286, 316] width 293 height 34
click at [162, 290] on div "Scan SKU barcode Open the box and scan a SKU barcode or enter it here SKU 6 OF 9" at bounding box center [286, 286] width 293 height 102
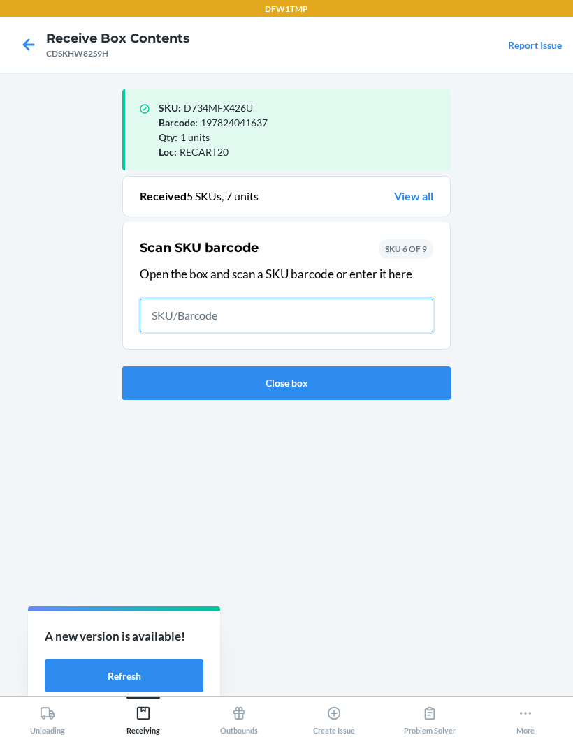
click at [156, 314] on input "text" at bounding box center [286, 316] width 293 height 34
type input "197824041620"
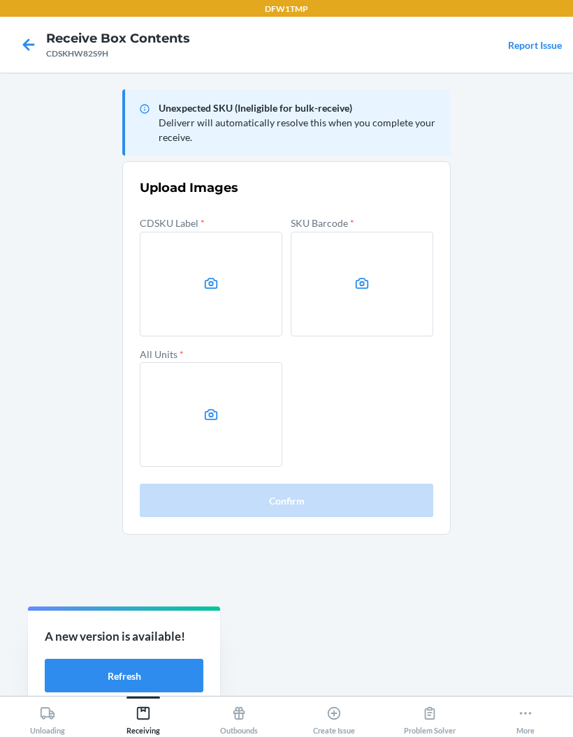
click at [188, 295] on label at bounding box center [211, 284] width 142 height 105
click at [0, 0] on input "file" at bounding box center [0, 0] width 0 height 0
click at [399, 290] on label at bounding box center [362, 284] width 142 height 105
click at [0, 0] on input "file" at bounding box center [0, 0] width 0 height 0
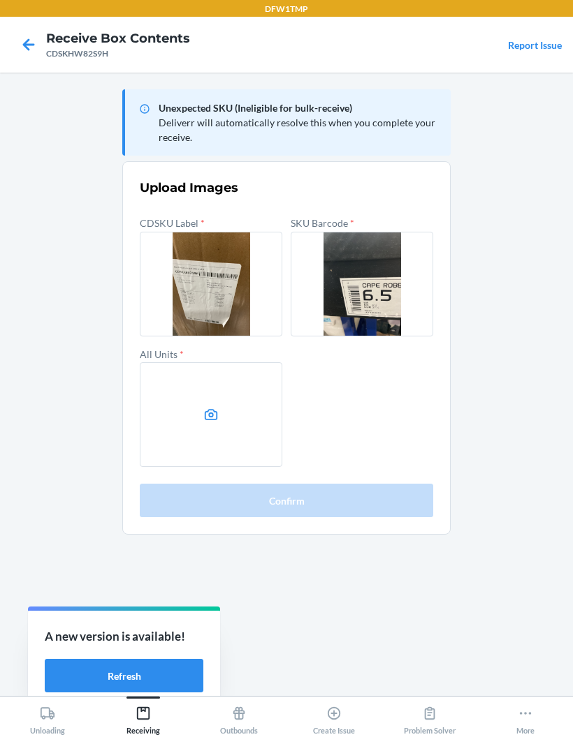
click at [231, 408] on label at bounding box center [211, 414] width 142 height 105
click at [0, 0] on input "file" at bounding box center [0, 0] width 0 height 0
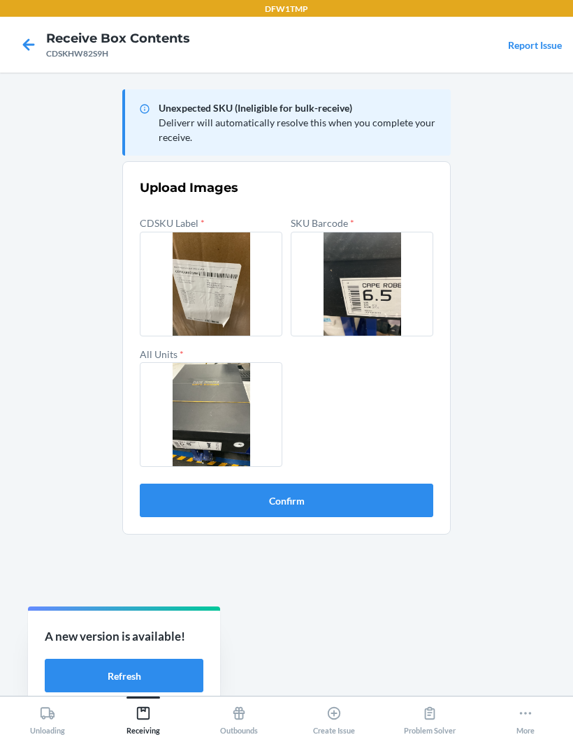
click at [419, 499] on button "Confirm" at bounding box center [286, 501] width 293 height 34
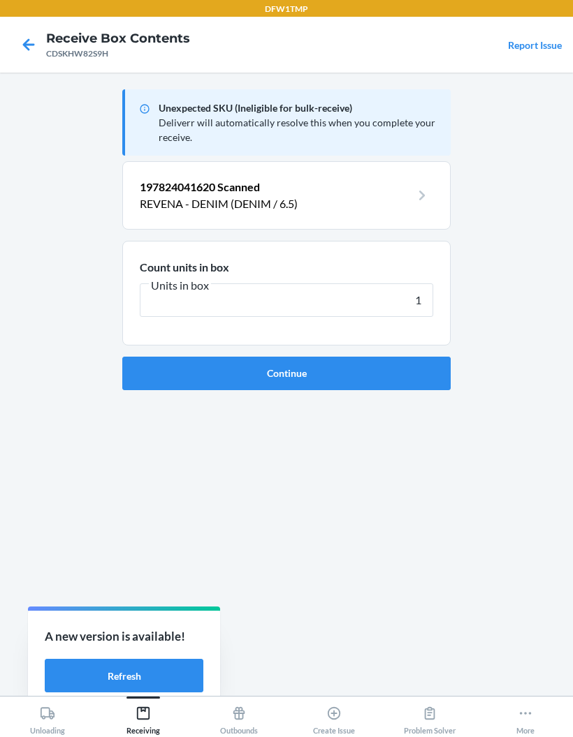
type input "1"
click at [286, 373] on button "Continue" at bounding box center [286, 374] width 328 height 34
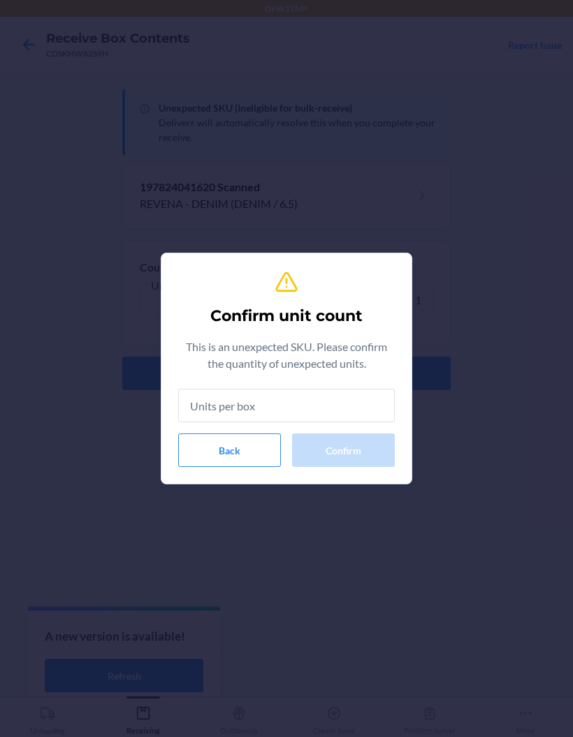
type input "1"
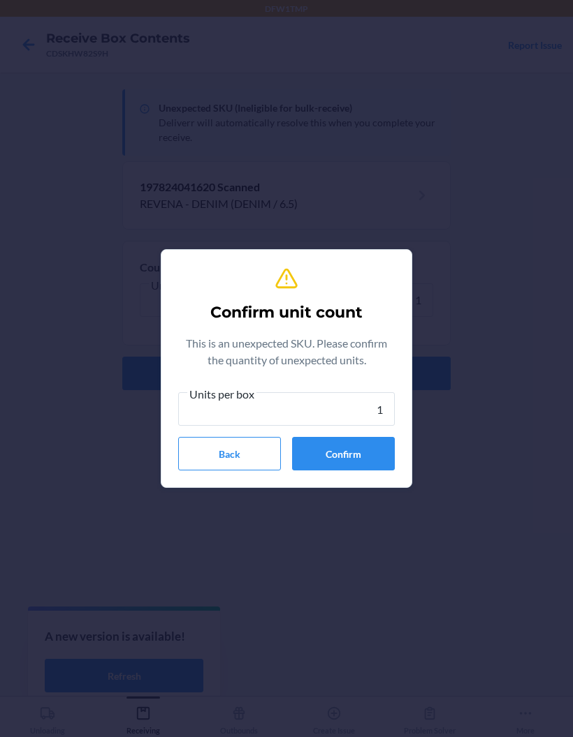
click at [392, 452] on button "Confirm" at bounding box center [343, 454] width 103 height 34
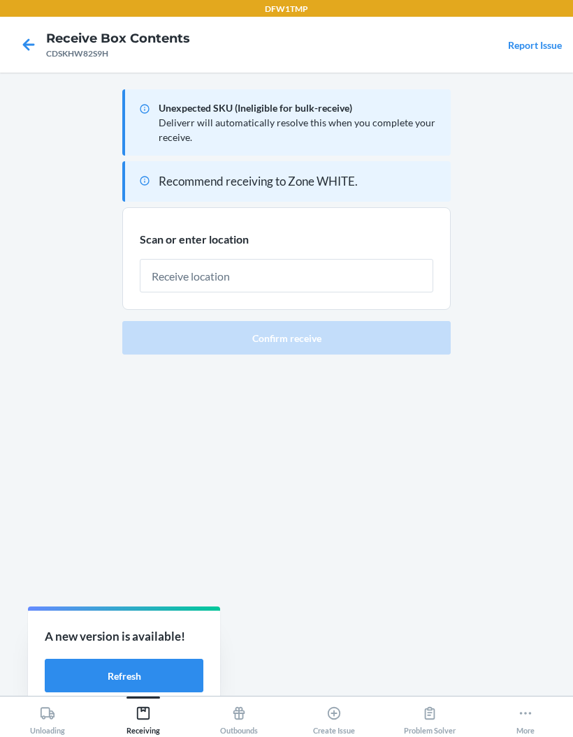
click at [177, 282] on input "text" at bounding box center [286, 276] width 293 height 34
click at [159, 252] on div at bounding box center [286, 270] width 293 height 45
type input "RECART20"
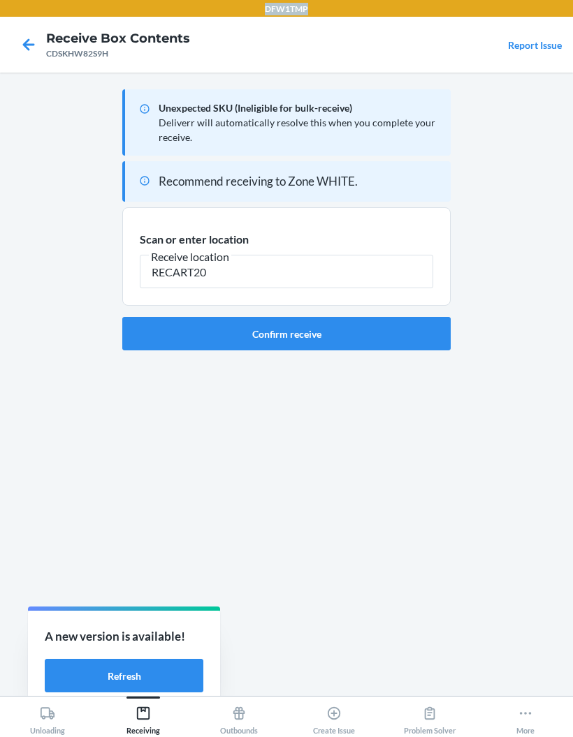
click at [156, 327] on button "Confirm receive" at bounding box center [286, 334] width 328 height 34
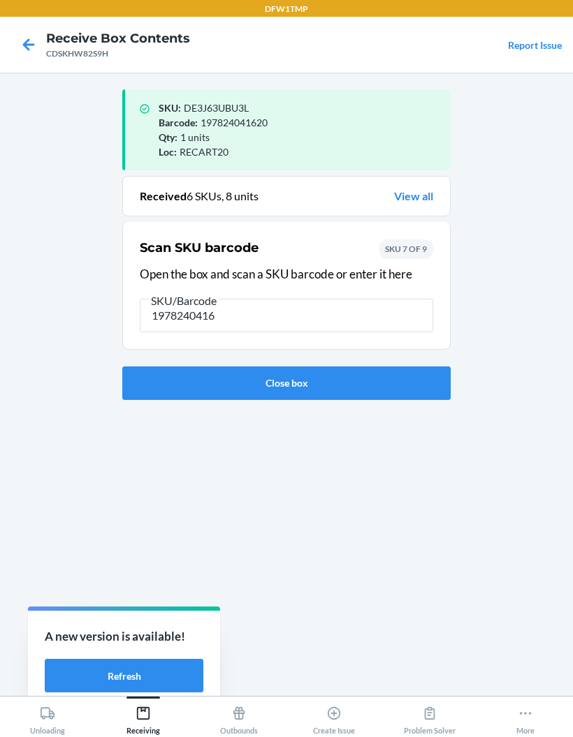
type input "19782404161"
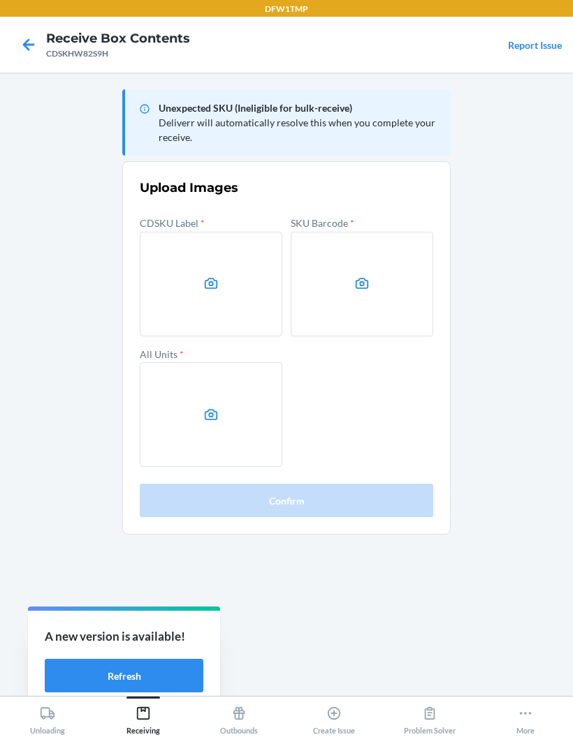
click at [183, 268] on label at bounding box center [211, 284] width 142 height 105
click at [0, 0] on input "file" at bounding box center [0, 0] width 0 height 0
click at [364, 292] on label at bounding box center [362, 284] width 142 height 105
click at [0, 0] on input "file" at bounding box center [0, 0] width 0 height 0
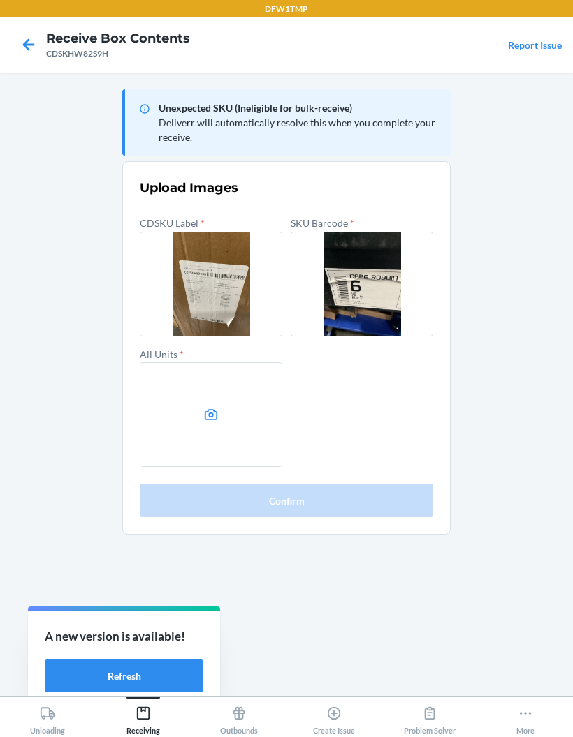
click at [195, 416] on label at bounding box center [211, 414] width 142 height 105
click at [0, 0] on input "file" at bounding box center [0, 0] width 0 height 0
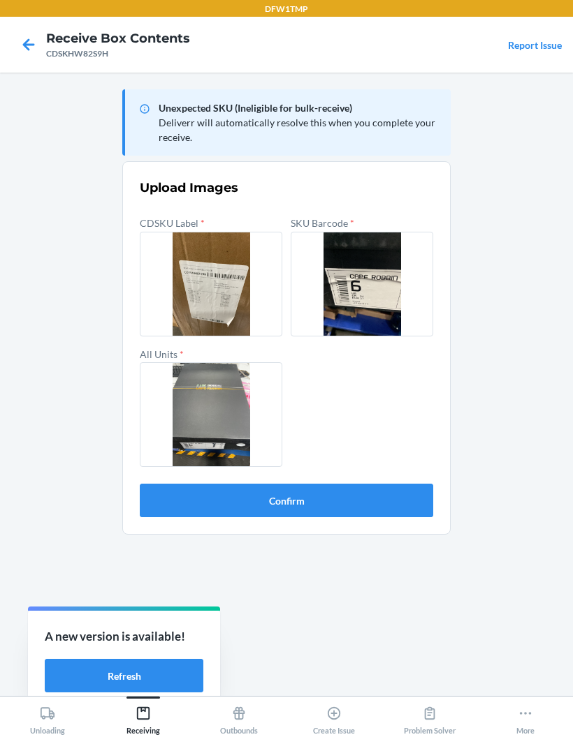
click at [213, 495] on button "Confirm" at bounding box center [286, 501] width 293 height 34
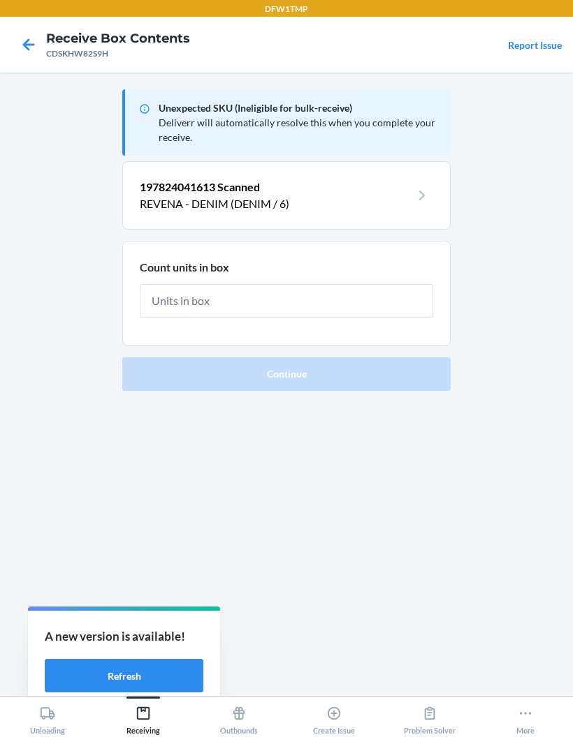
click at [184, 302] on input "text" at bounding box center [286, 301] width 293 height 34
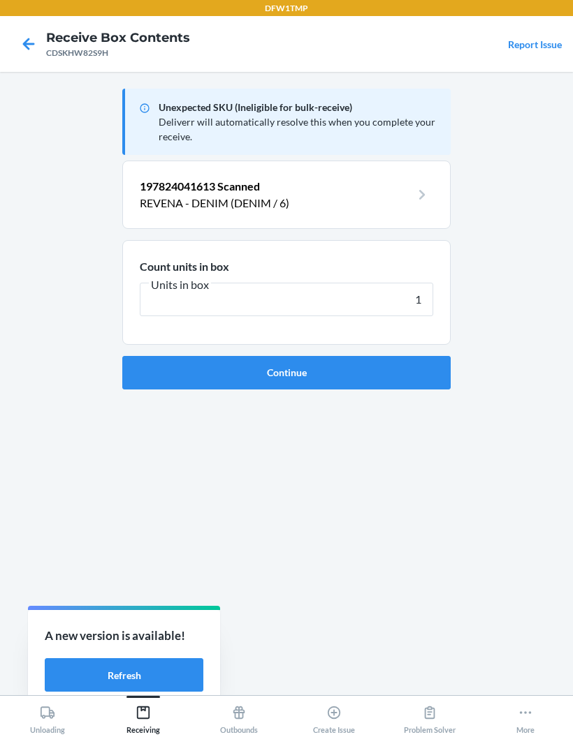
type input "1"
click at [160, 361] on button "Continue" at bounding box center [286, 374] width 328 height 34
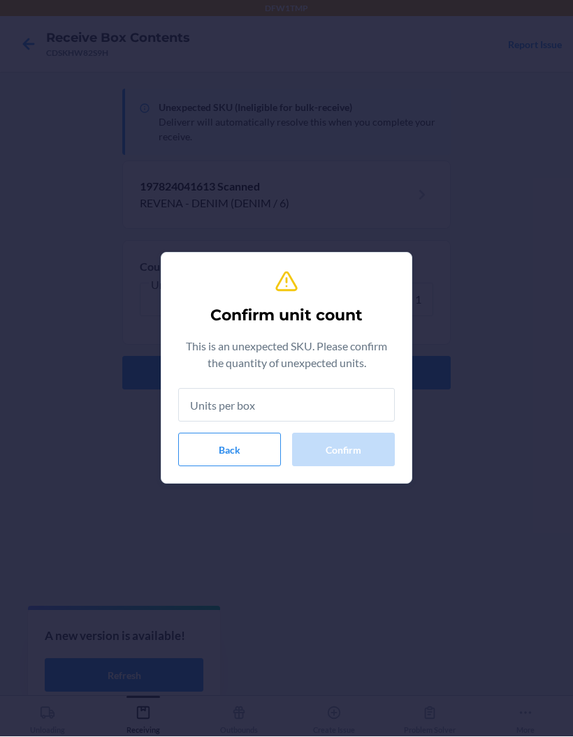
type input "1"
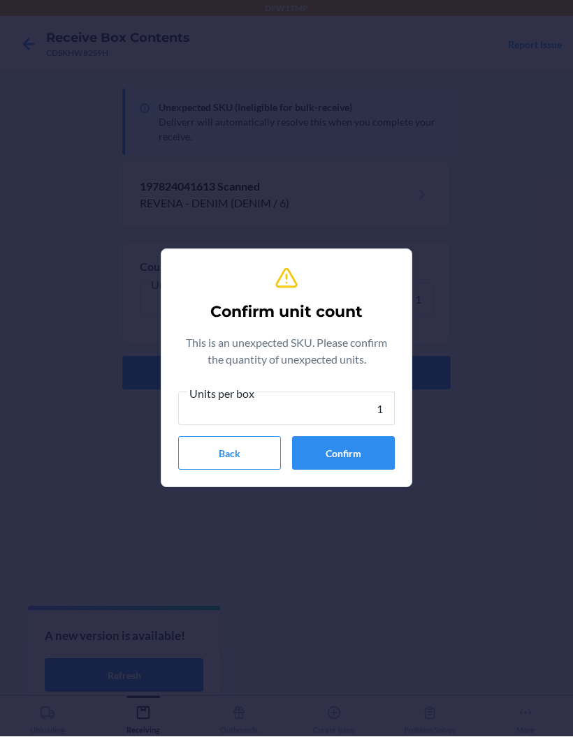
click at [333, 455] on button "Confirm" at bounding box center [343, 454] width 103 height 34
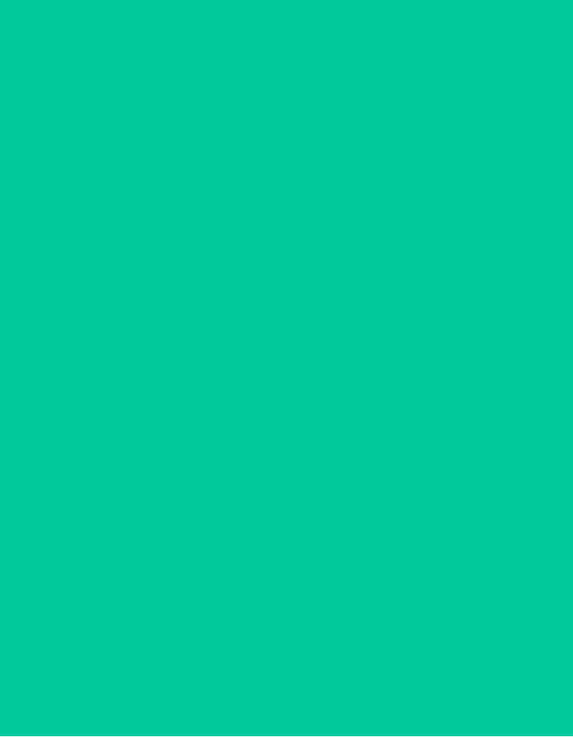
scroll to position [1, 0]
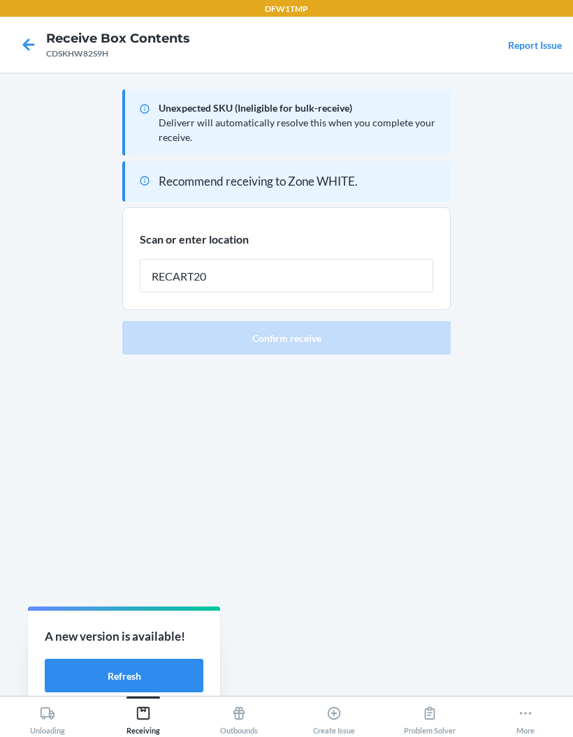
type input "RECART20"
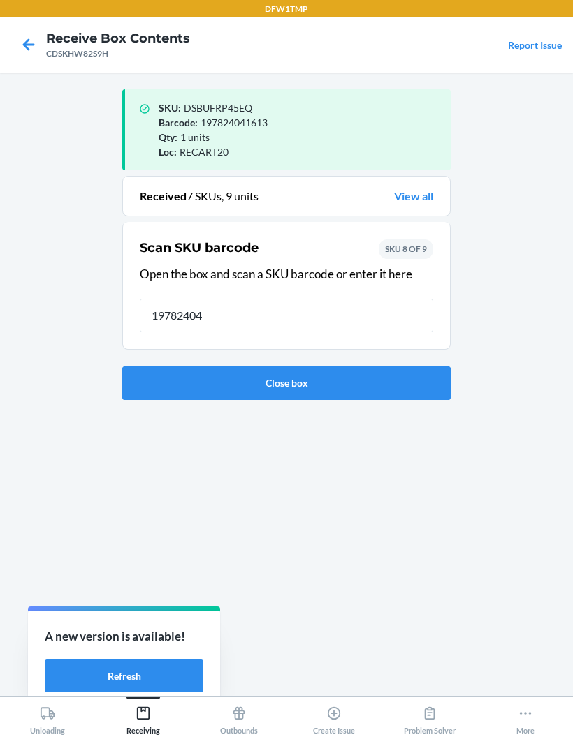
type input "197824041"
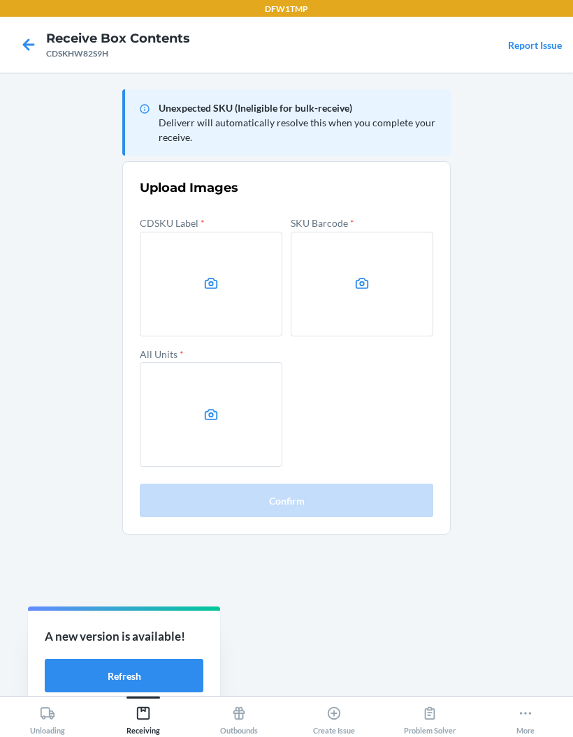
click at [212, 283] on icon at bounding box center [211, 284] width 16 height 16
click at [0, 0] on input "file" at bounding box center [0, 0] width 0 height 0
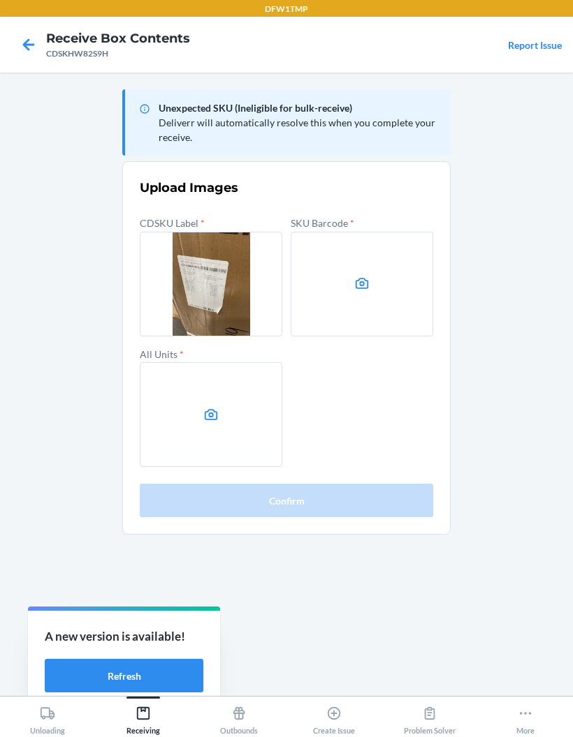
click at [377, 279] on label at bounding box center [362, 284] width 142 height 105
click at [0, 0] on input "file" at bounding box center [0, 0] width 0 height 0
click at [199, 395] on label at bounding box center [211, 414] width 142 height 105
click at [0, 0] on input "file" at bounding box center [0, 0] width 0 height 0
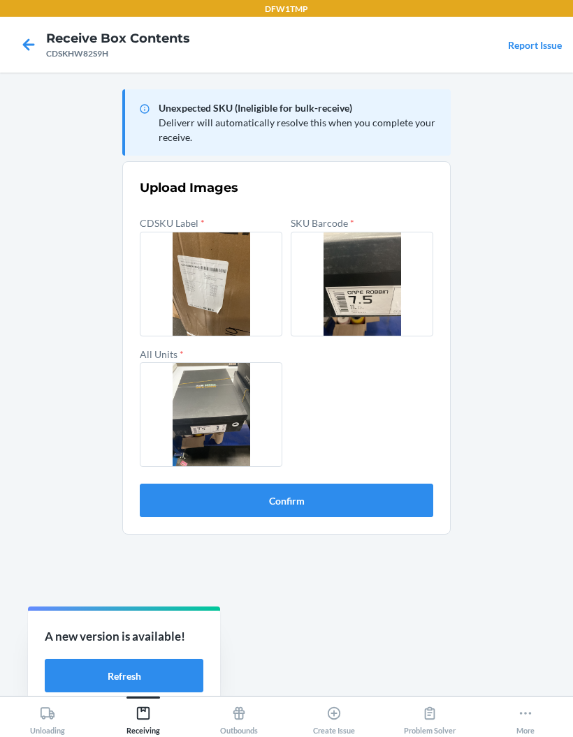
click at [425, 513] on button "Confirm" at bounding box center [286, 501] width 293 height 34
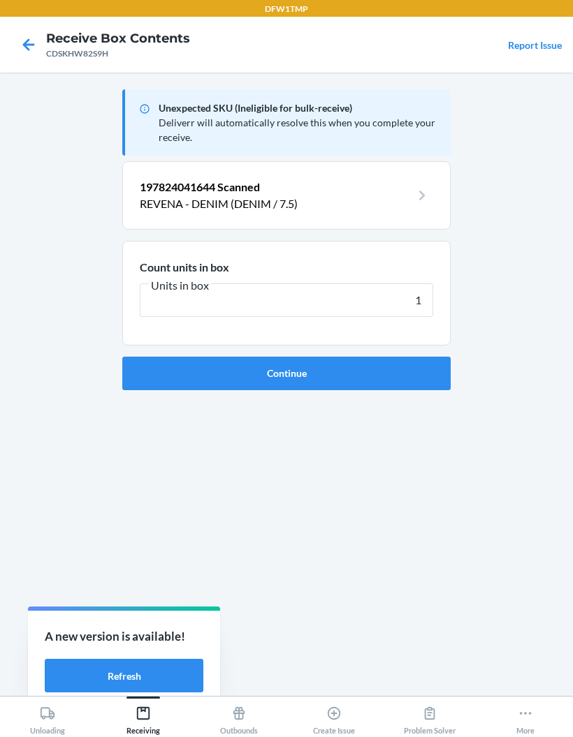
type input "1"
click at [163, 380] on button "Continue" at bounding box center [286, 374] width 328 height 34
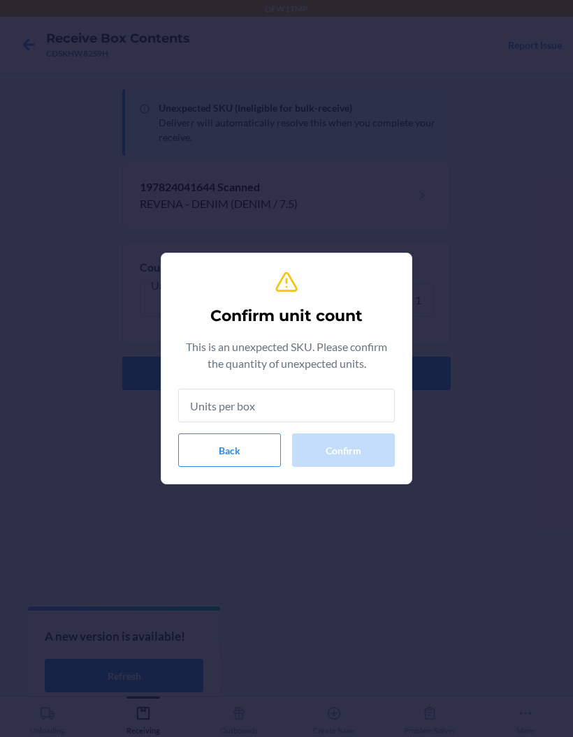
type input "1"
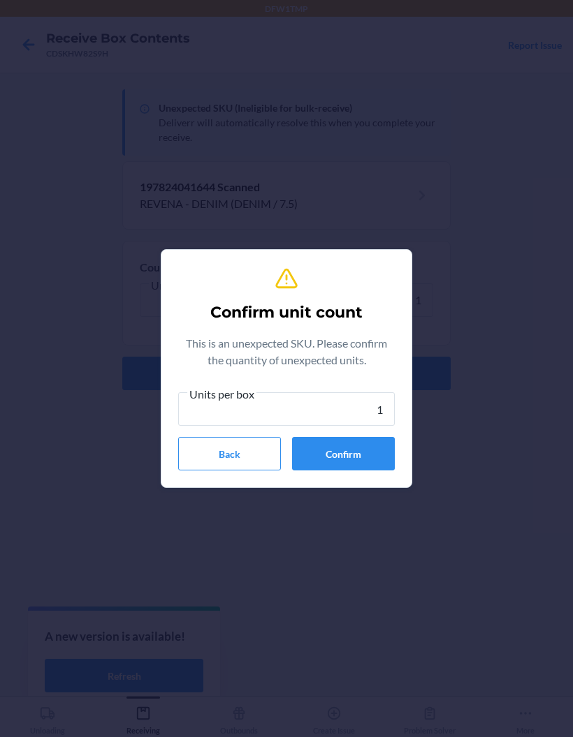
click at [322, 457] on button "Confirm" at bounding box center [343, 454] width 103 height 34
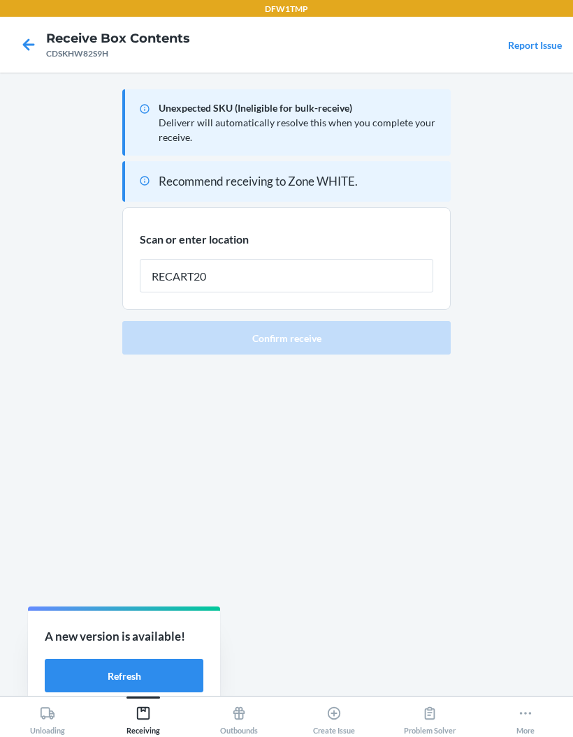
type input "RECART20"
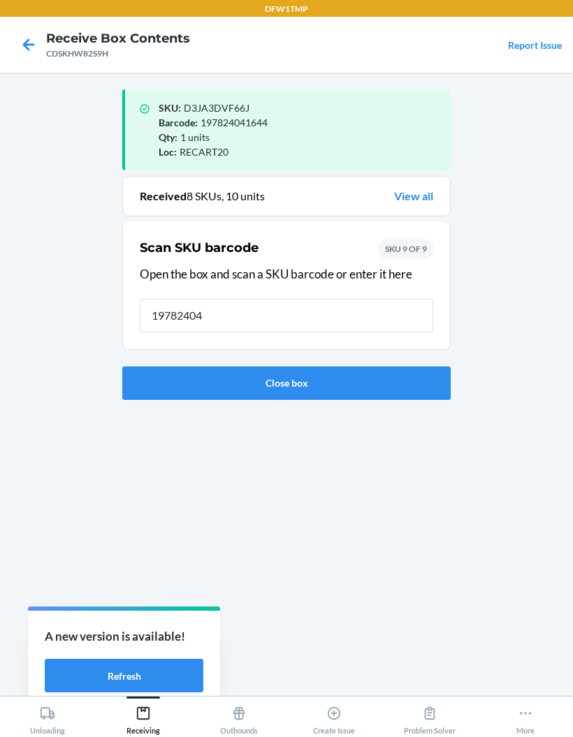
type input "197824041"
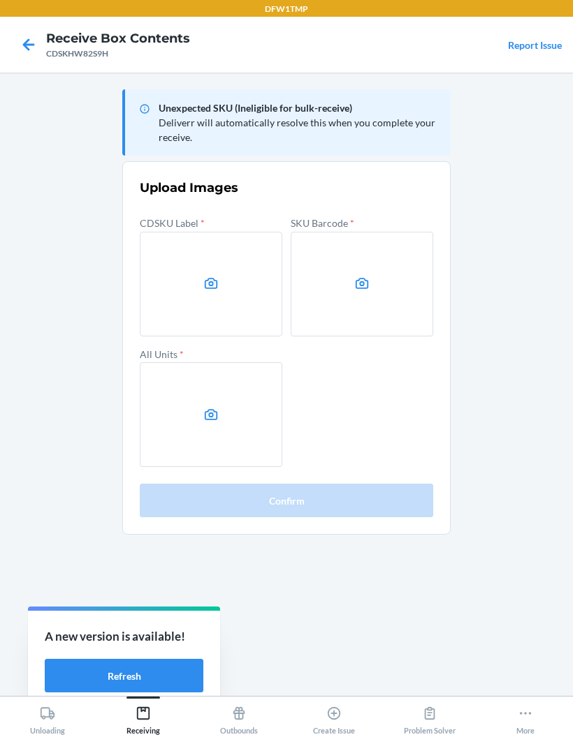
click at [218, 288] on icon at bounding box center [211, 284] width 16 height 16
click at [0, 0] on input "file" at bounding box center [0, 0] width 0 height 0
click at [388, 280] on label at bounding box center [362, 284] width 142 height 105
click at [0, 0] on input "file" at bounding box center [0, 0] width 0 height 0
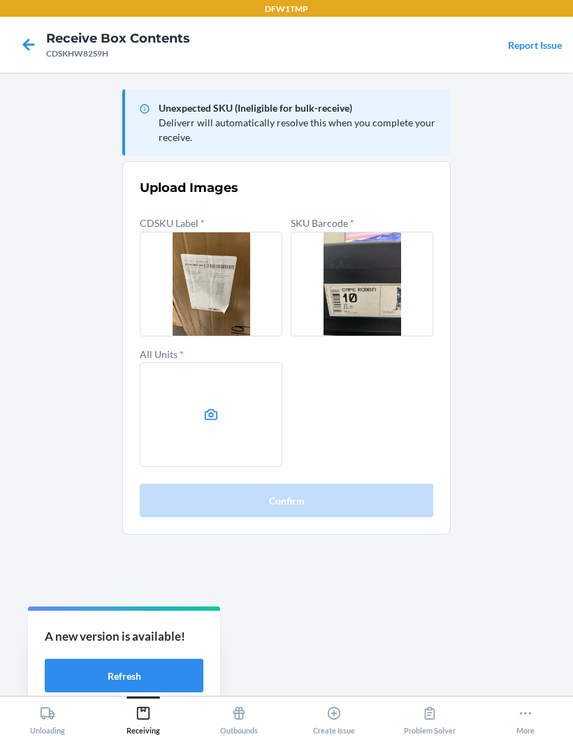
click at [198, 410] on label at bounding box center [211, 414] width 142 height 105
click at [0, 0] on input "file" at bounding box center [0, 0] width 0 height 0
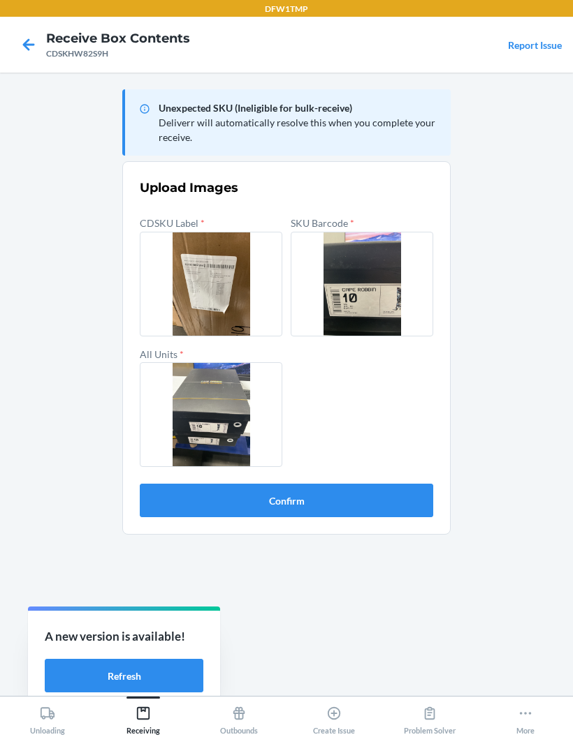
click at [406, 490] on button "Confirm" at bounding box center [286, 501] width 293 height 34
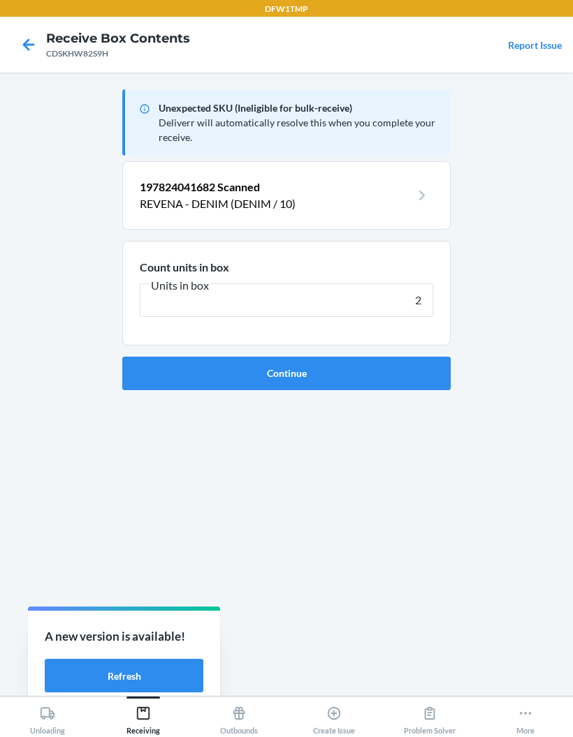
type input "2"
click at [409, 381] on button "Continue" at bounding box center [286, 374] width 328 height 34
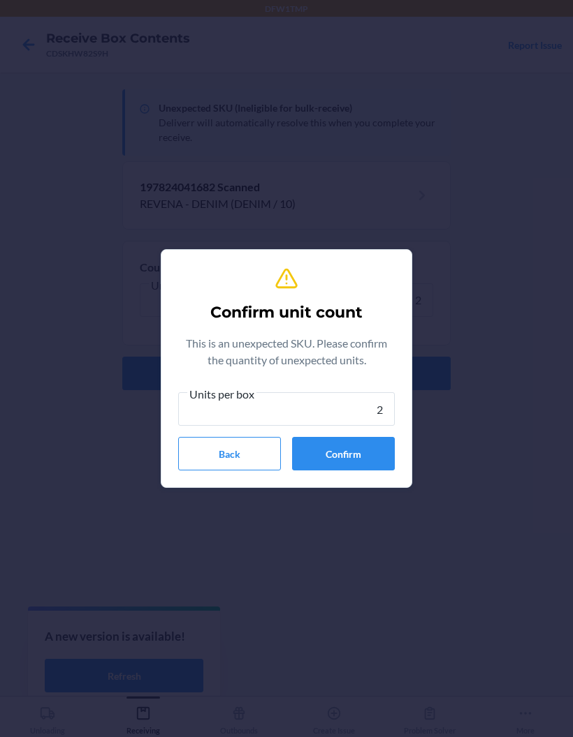
type input "2"
click at [402, 450] on section "Confirm unit count This is an unexpected SKU. Please confirm the quantity of un…" at bounding box center [286, 368] width 251 height 239
click at [373, 457] on button "Confirm" at bounding box center [343, 454] width 103 height 34
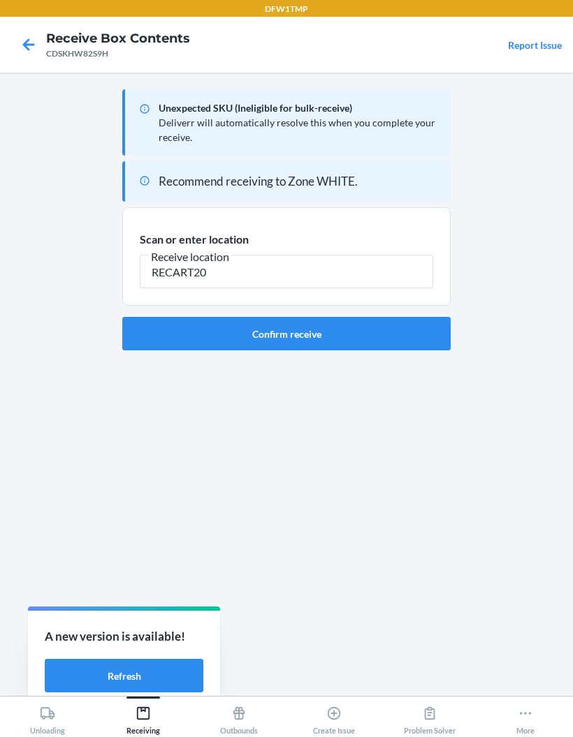
type input "RECART20"
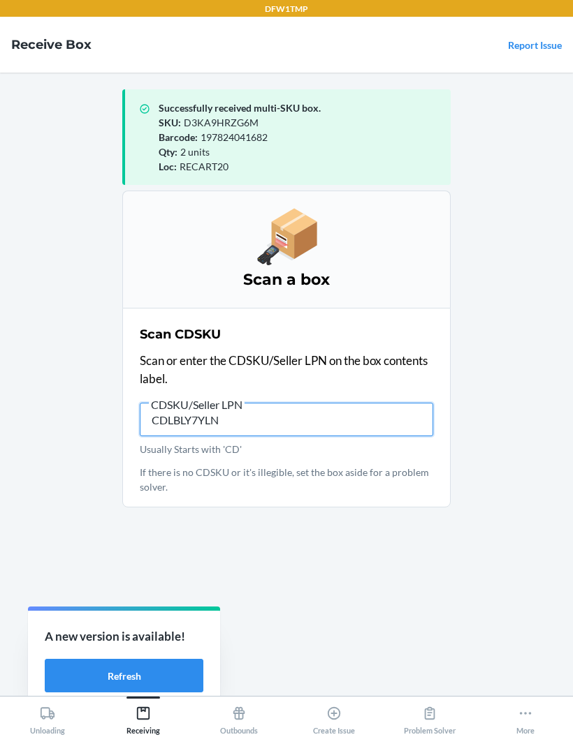
type input "CDLBLY7YLN2"
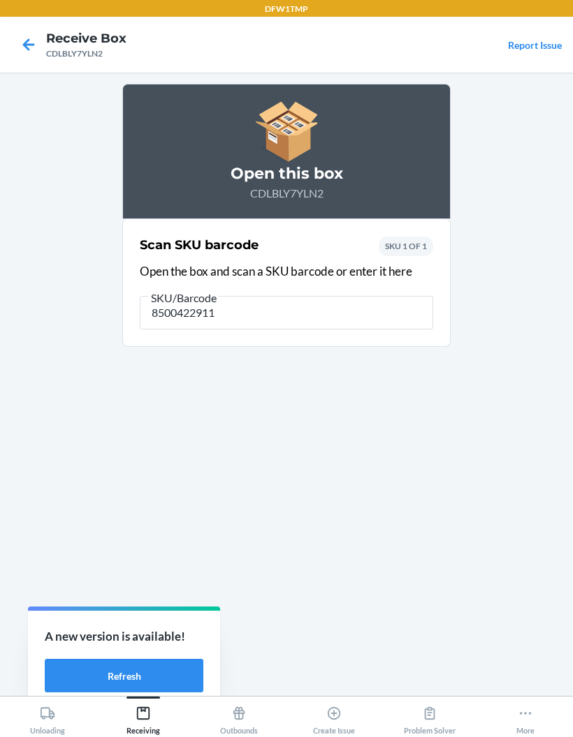
type input "85004229111"
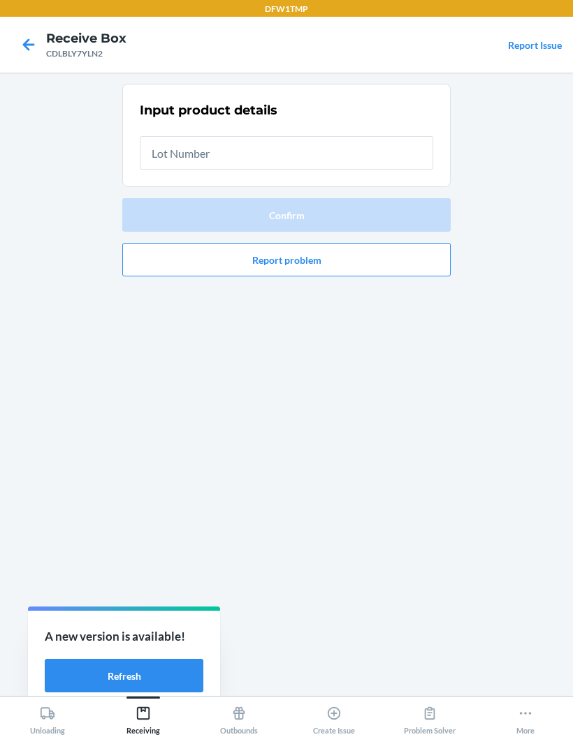
click at [352, 159] on input "text" at bounding box center [286, 153] width 293 height 34
click at [369, 122] on section "Input product details" at bounding box center [286, 135] width 328 height 103
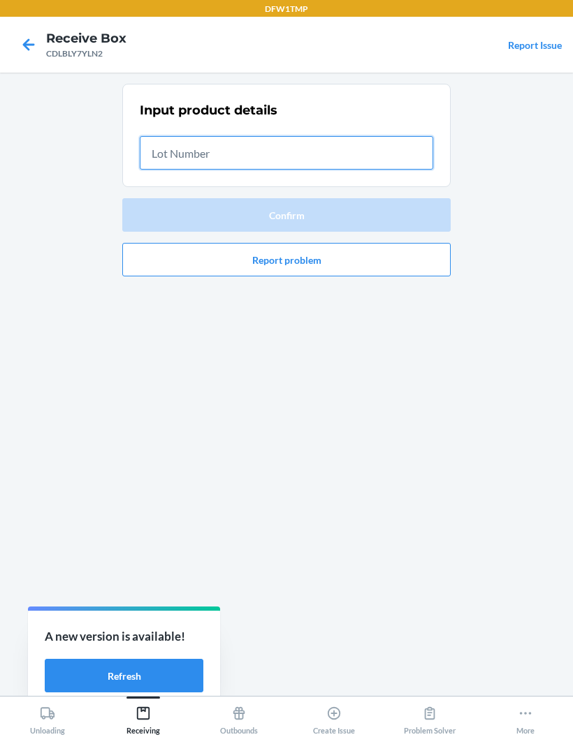
click at [389, 149] on input "text" at bounding box center [286, 153] width 293 height 34
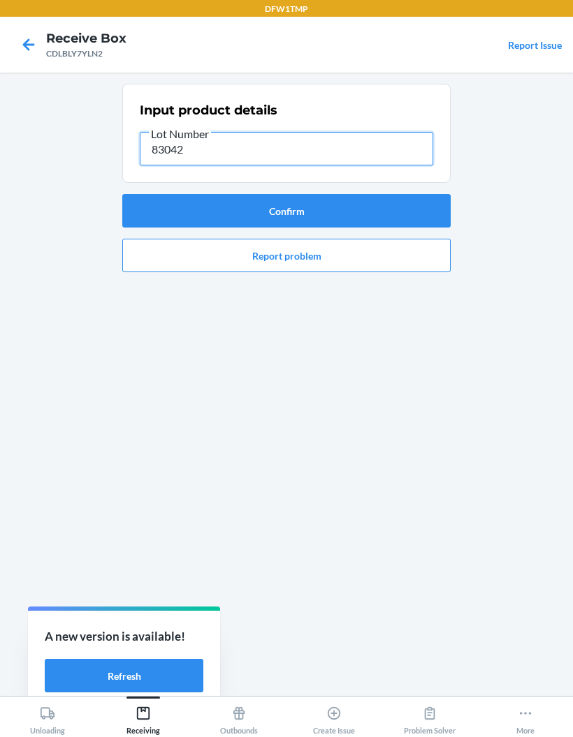
type input "830425"
click at [151, 205] on button "Confirm" at bounding box center [286, 211] width 328 height 34
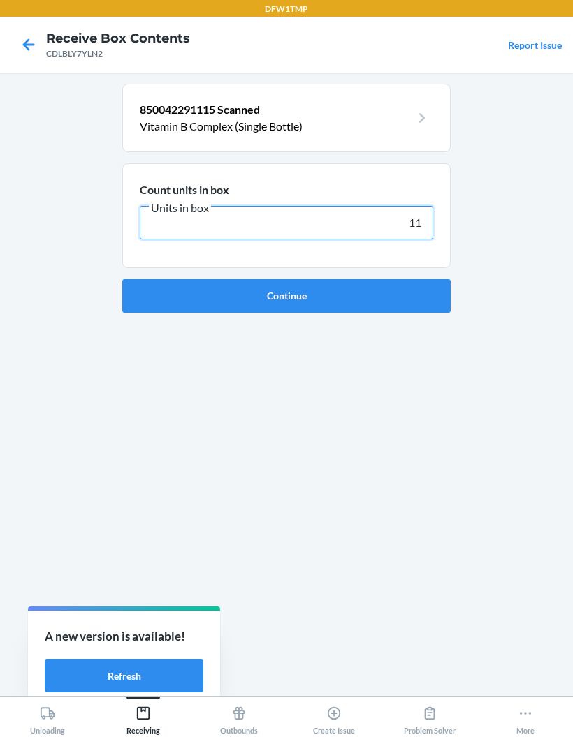
type input "118"
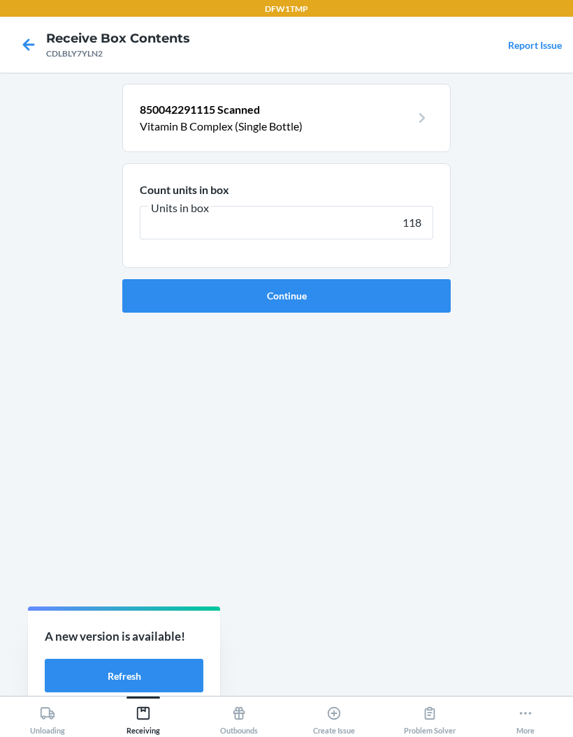
click at [433, 302] on button "Continue" at bounding box center [286, 296] width 328 height 34
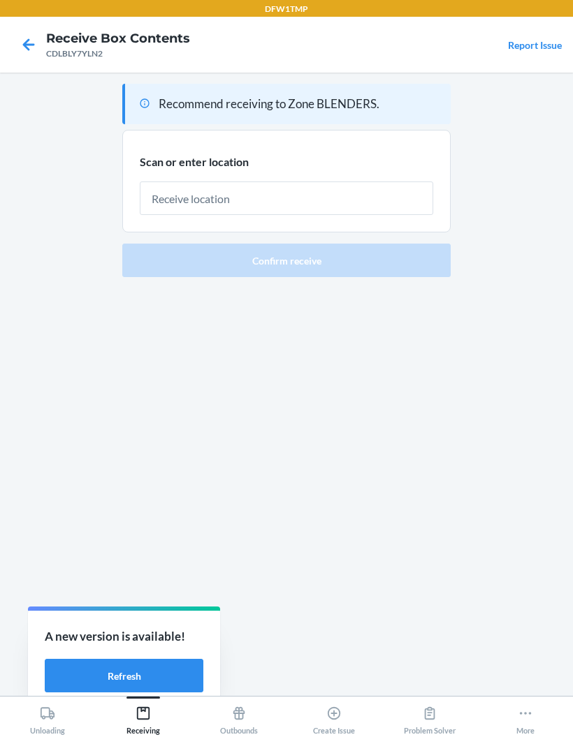
click at [183, 190] on input "text" at bounding box center [286, 199] width 293 height 34
click at [164, 203] on input "text" at bounding box center [286, 199] width 293 height 34
click at [236, 202] on input "text" at bounding box center [286, 199] width 293 height 34
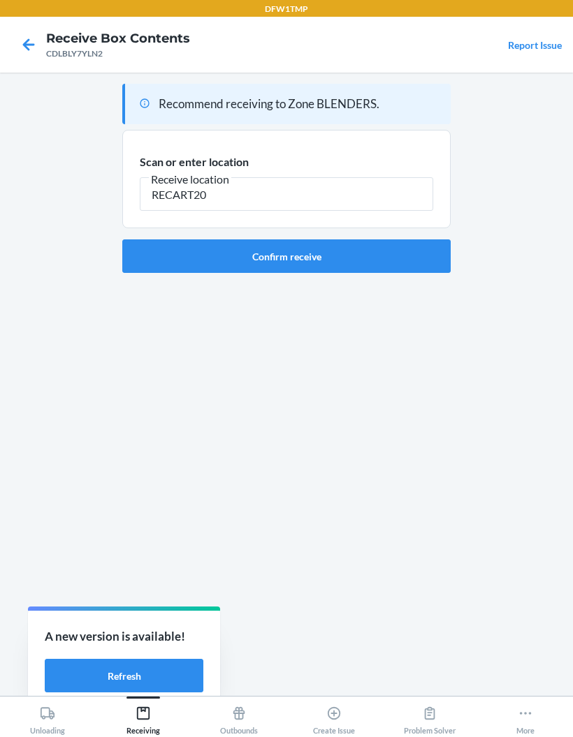
type input "RECART20"
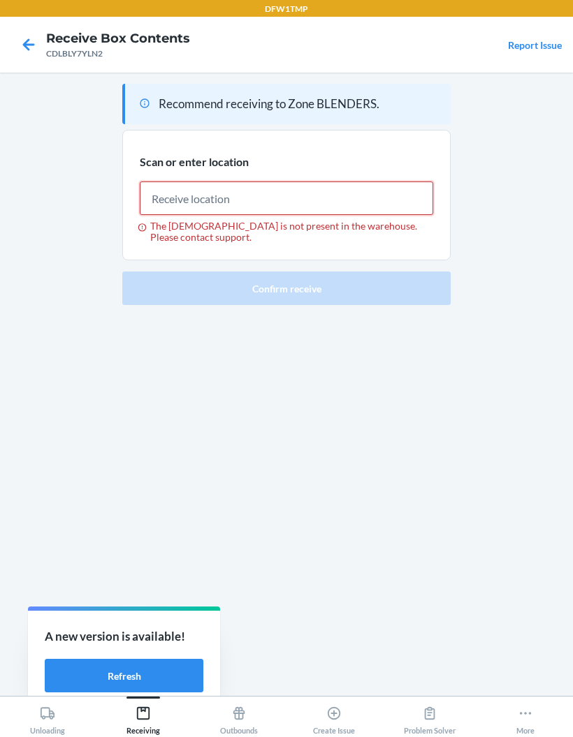
scroll to position [0, 0]
click at [20, 40] on icon at bounding box center [29, 45] width 24 height 24
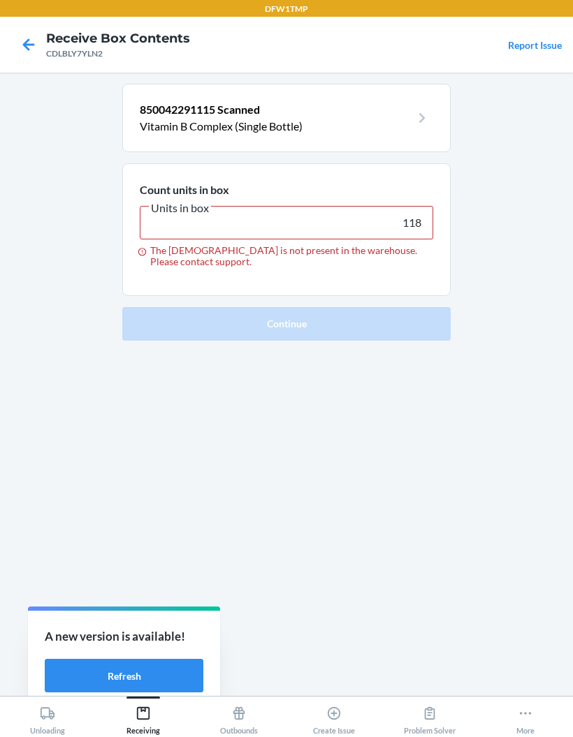
click at [31, 54] on icon at bounding box center [29, 45] width 24 height 24
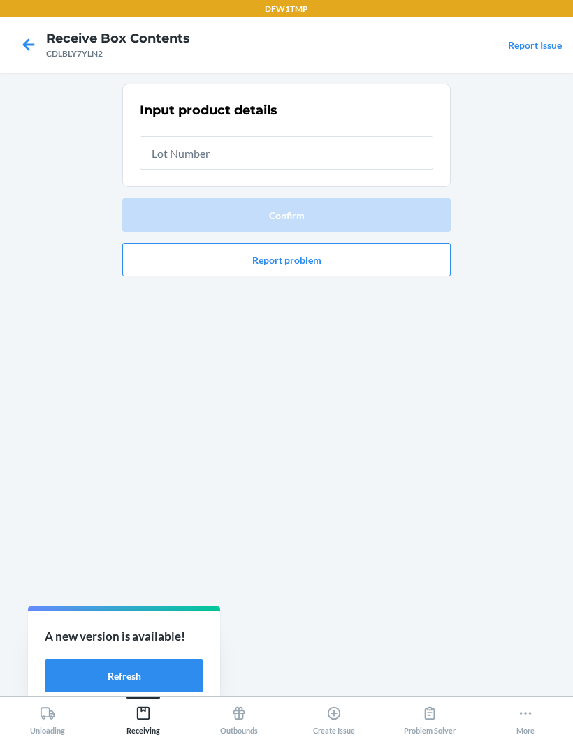
click at [38, 54] on icon at bounding box center [29, 45] width 24 height 24
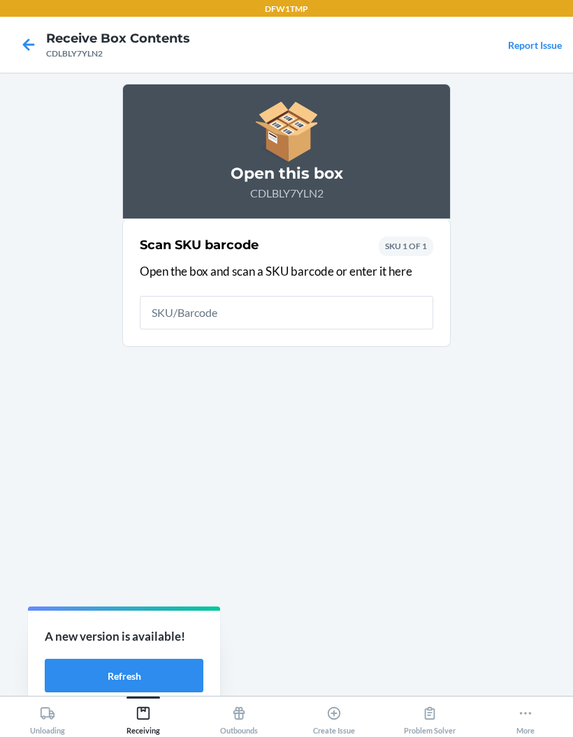
click at [34, 52] on icon at bounding box center [29, 45] width 24 height 24
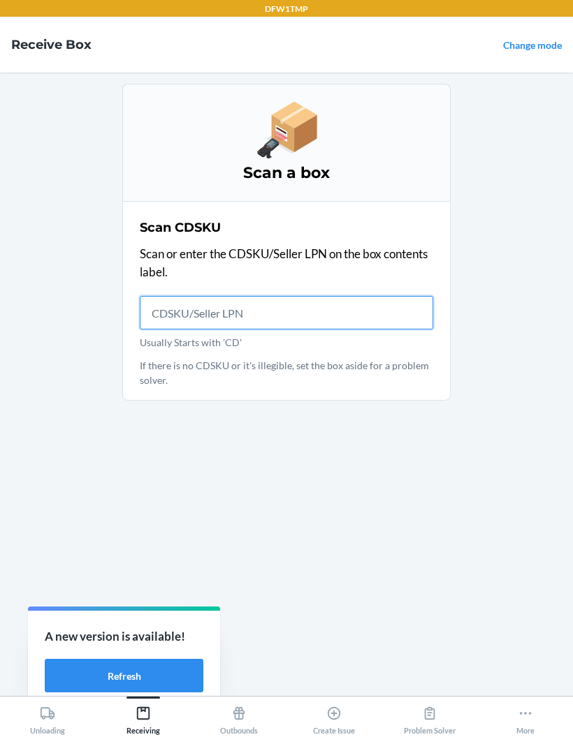
click at [257, 326] on input "Usually Starts with 'CD'" at bounding box center [286, 313] width 293 height 34
click at [303, 317] on input "Usually Starts with 'CD'" at bounding box center [286, 313] width 293 height 34
click at [295, 314] on input "Usually Starts with 'CD'" at bounding box center [286, 313] width 293 height 34
type input "CD345PTGZ2F"
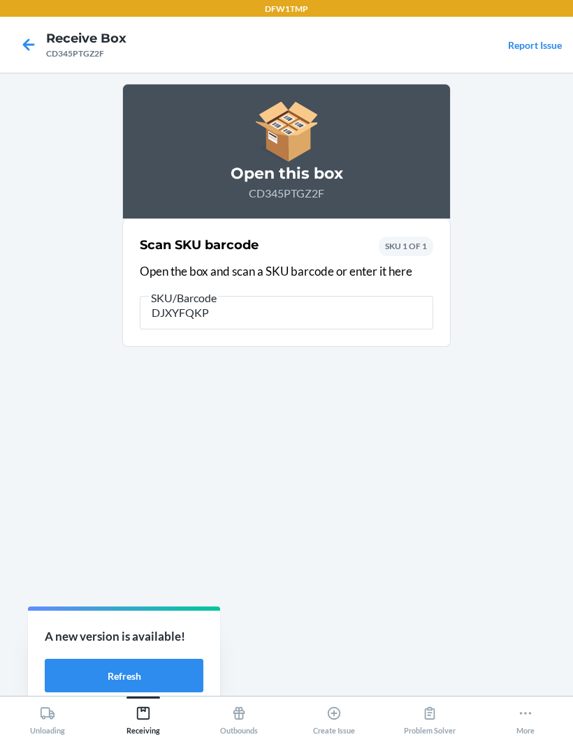
type input "DJXYFQKP4"
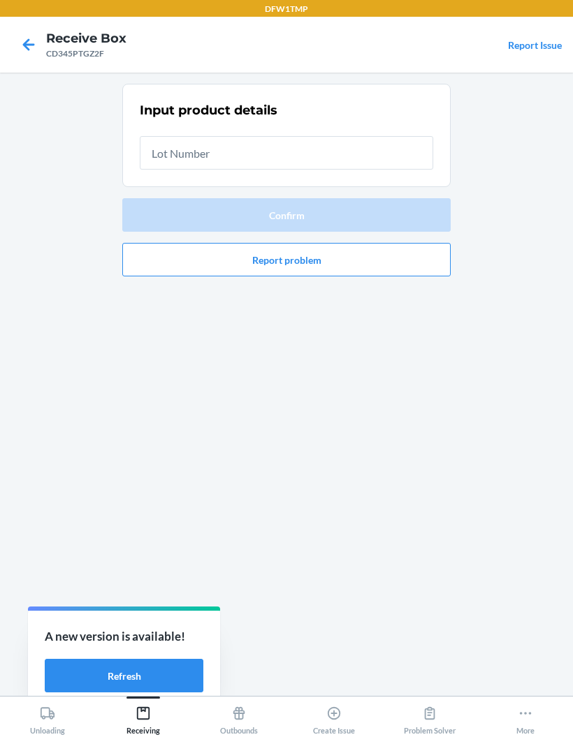
click at [418, 148] on input "text" at bounding box center [286, 153] width 293 height 34
click at [377, 164] on input "text" at bounding box center [286, 153] width 293 height 34
click at [364, 163] on input "text" at bounding box center [286, 153] width 293 height 34
click at [353, 161] on input "text" at bounding box center [286, 153] width 293 height 34
click at [355, 125] on div at bounding box center [286, 147] width 293 height 45
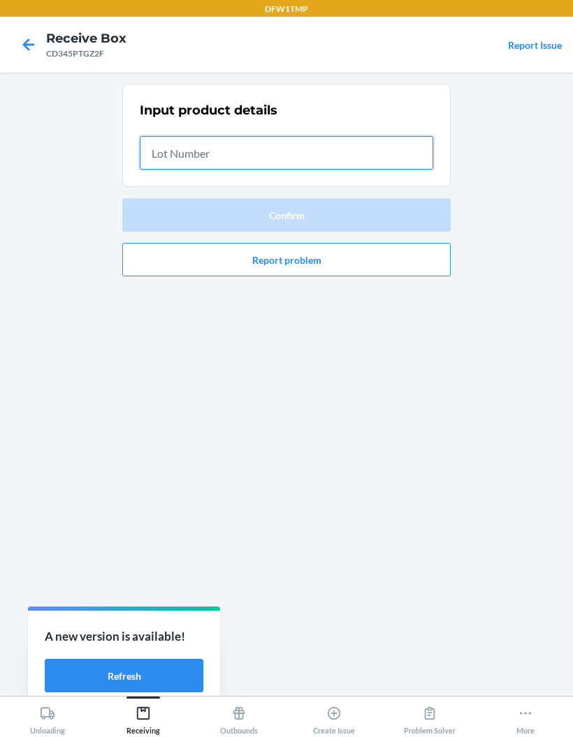
click at [362, 157] on input "text" at bounding box center [286, 153] width 293 height 34
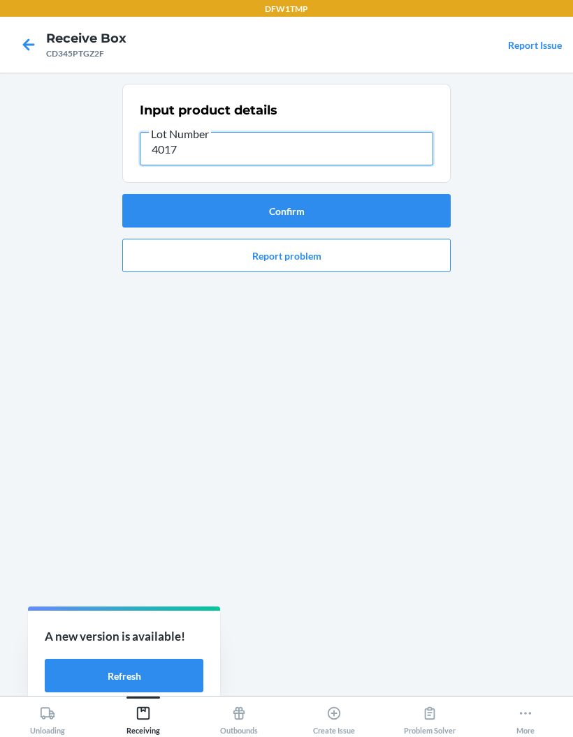
type input "40179"
click at [402, 205] on button "Confirm" at bounding box center [286, 211] width 328 height 34
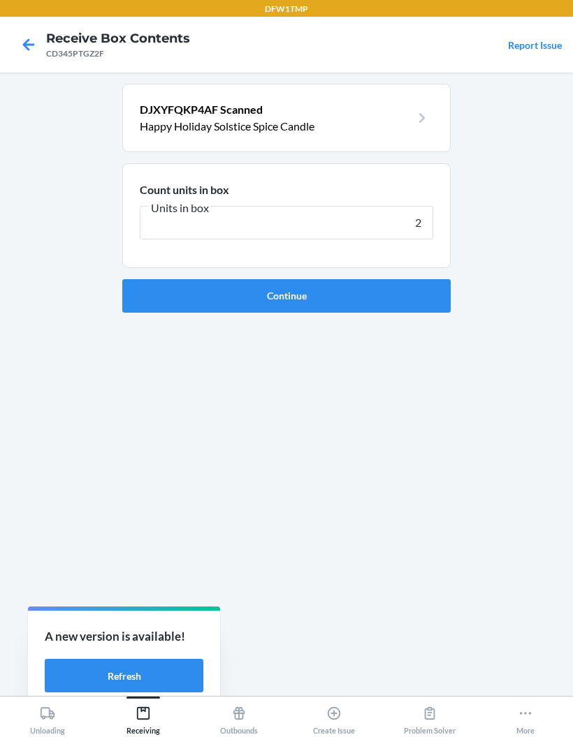
type input "28"
click at [421, 293] on button "Continue" at bounding box center [286, 296] width 328 height 34
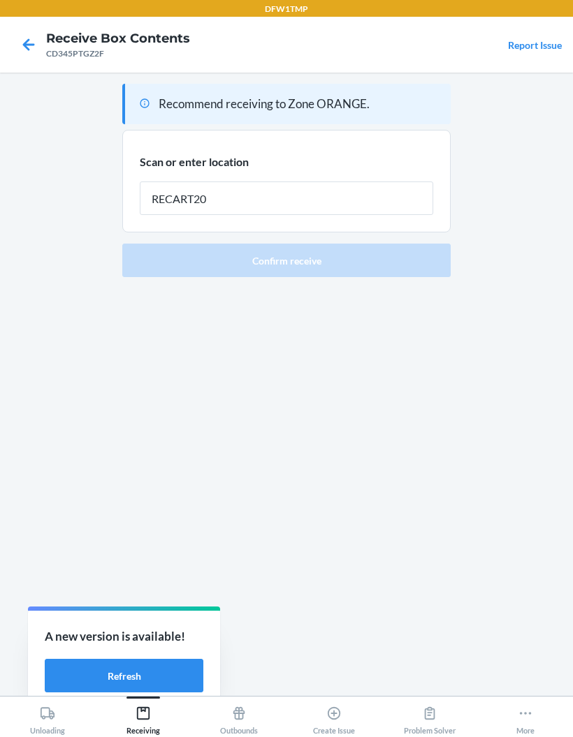
type input "RECART20"
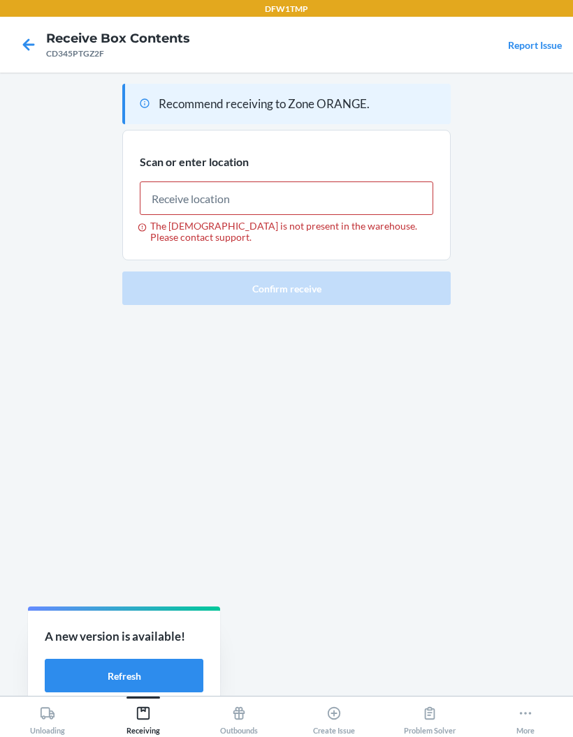
click at [38, 47] on icon at bounding box center [29, 45] width 24 height 24
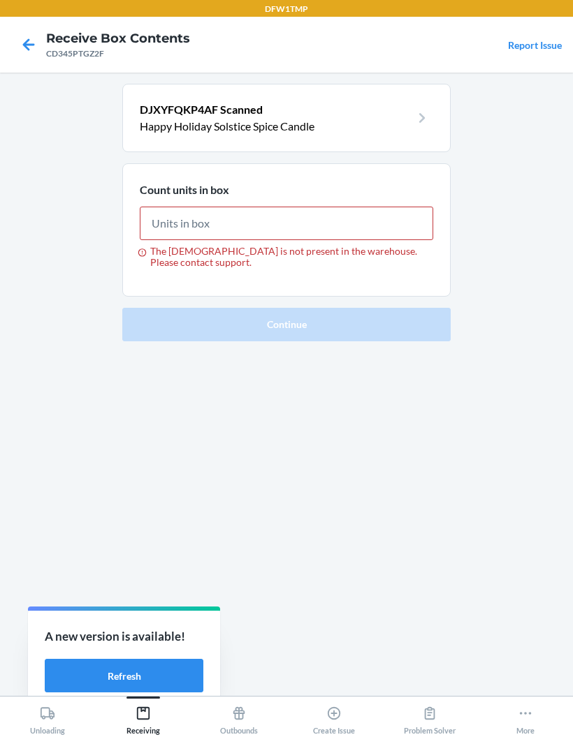
type input "28"
click at [27, 46] on icon at bounding box center [29, 44] width 12 height 12
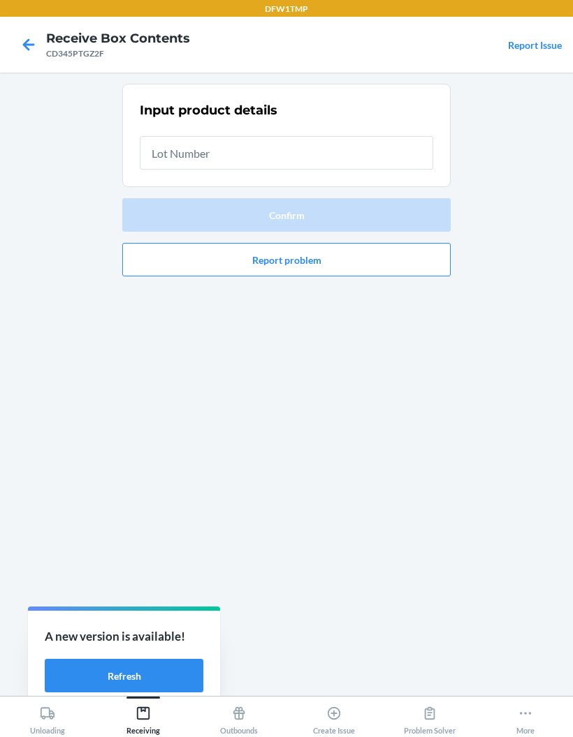
click at [31, 54] on icon at bounding box center [29, 45] width 24 height 24
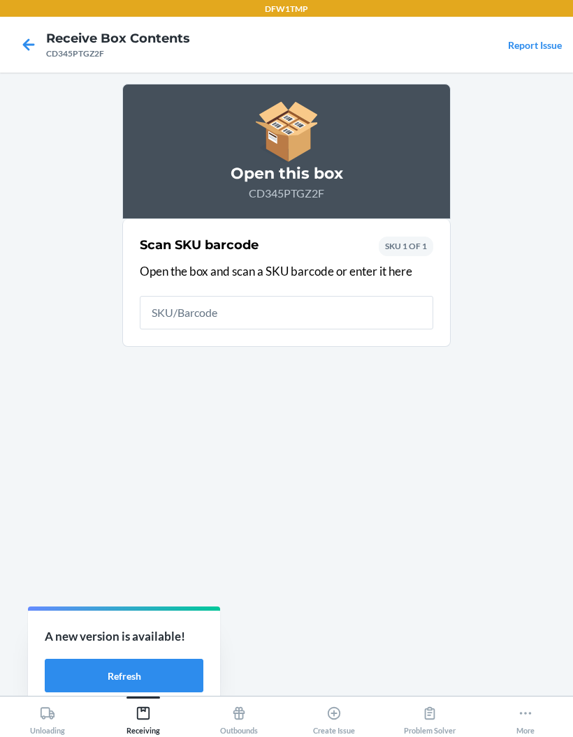
click at [22, 48] on icon at bounding box center [29, 45] width 24 height 24
